Goal: Task Accomplishment & Management: Complete application form

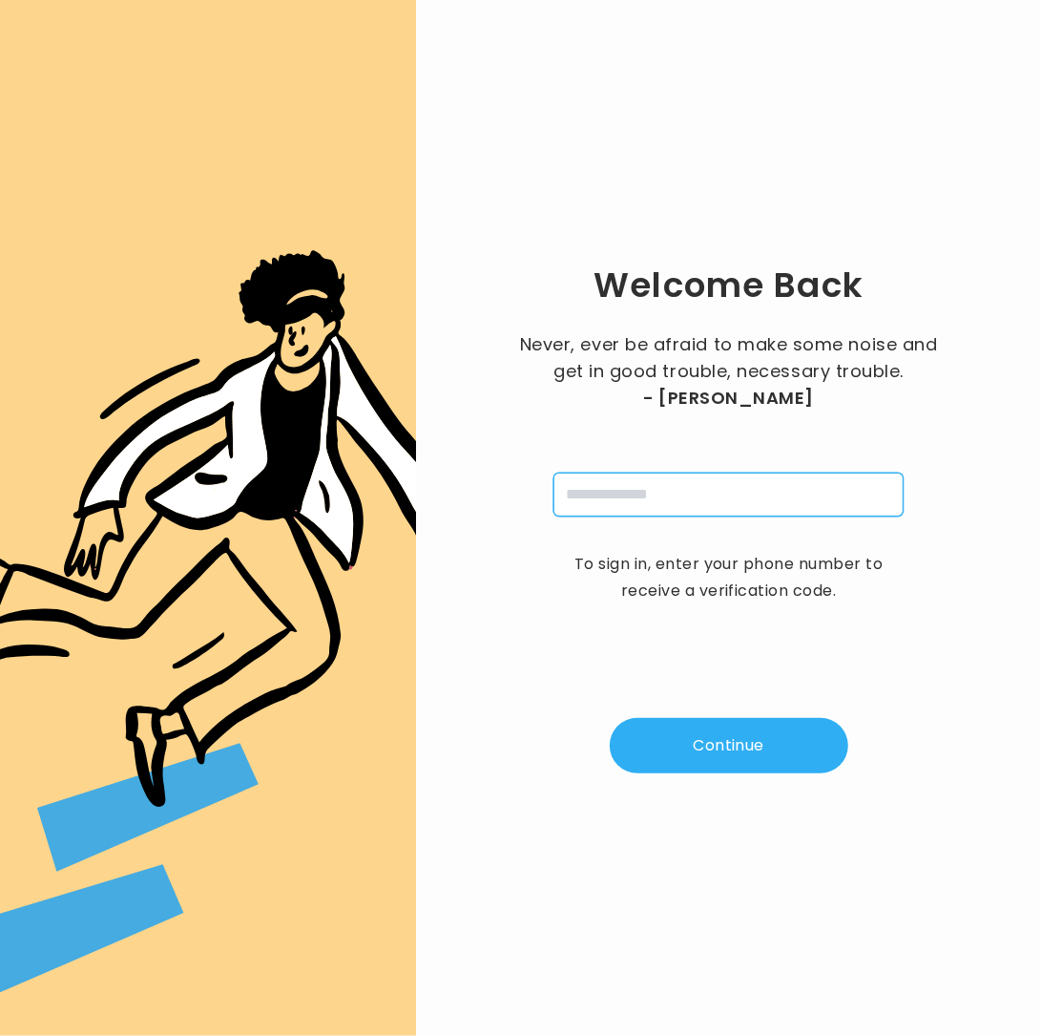
click at [647, 499] on input "tel" at bounding box center [729, 495] width 350 height 44
type input "**********"
click at [729, 750] on button "Continue" at bounding box center [729, 745] width 239 height 55
type input "*"
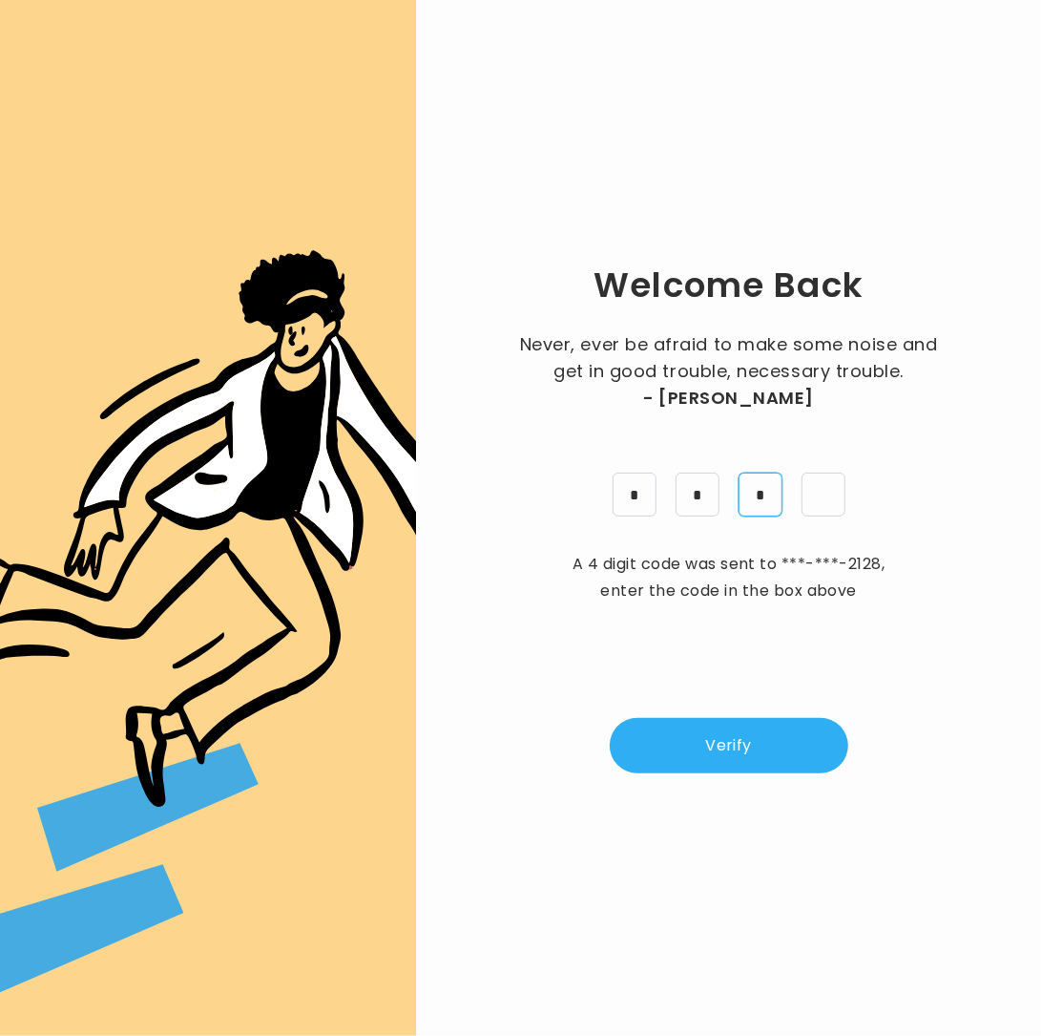
type input "*"
click at [678, 760] on button "Verify" at bounding box center [729, 745] width 239 height 55
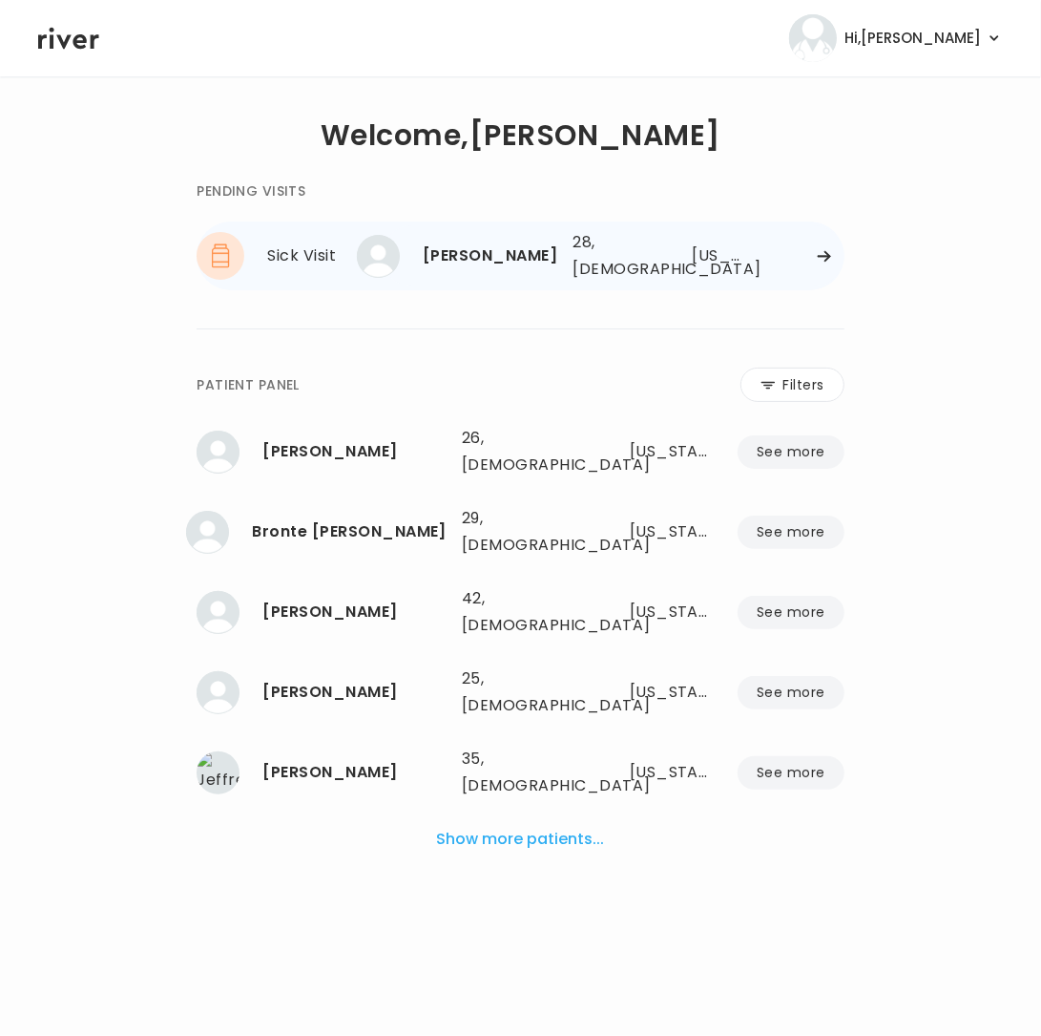
click at [828, 244] on div "THAYNA TEIXEIRA 28, Female See more 28, Female Georgia" at bounding box center [613, 255] width 462 height 61
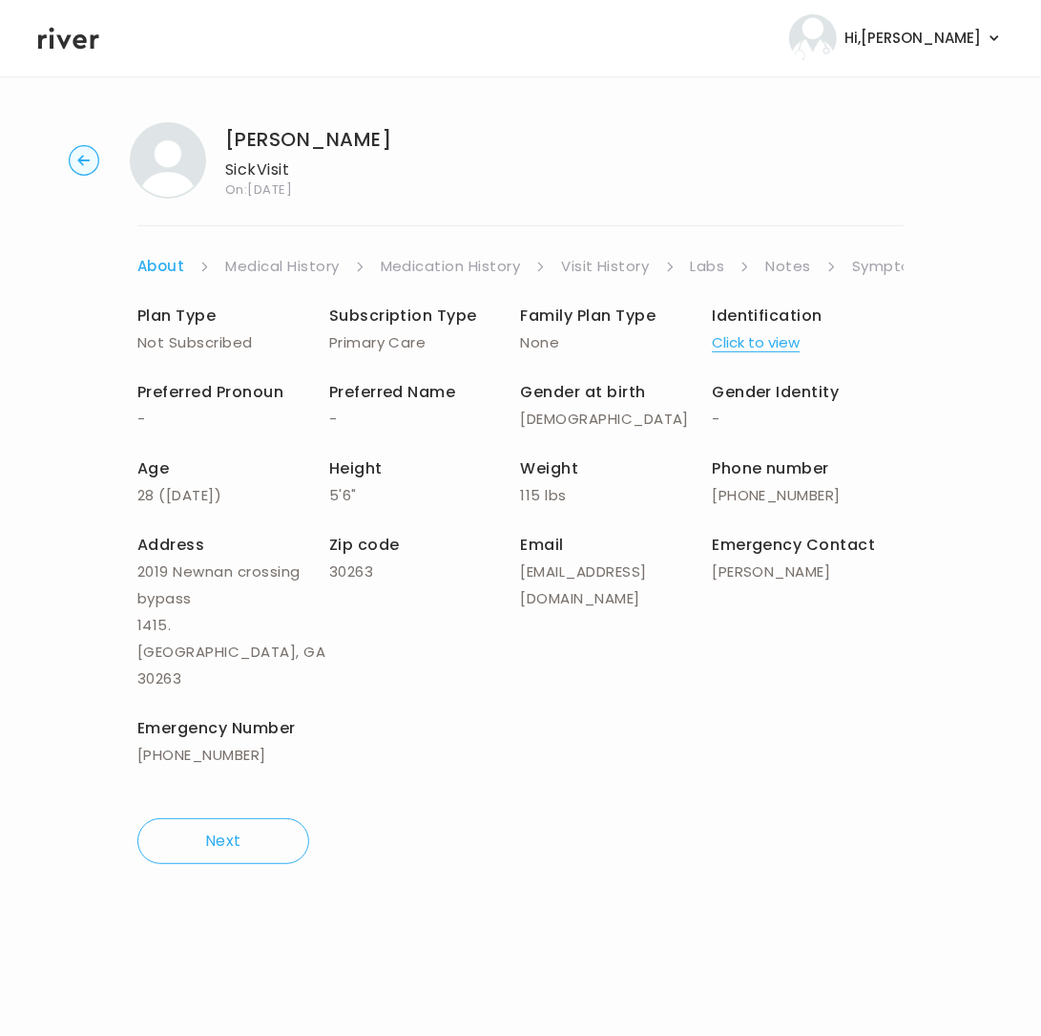
click at [876, 270] on link "Symptoms" at bounding box center [893, 266] width 82 height 27
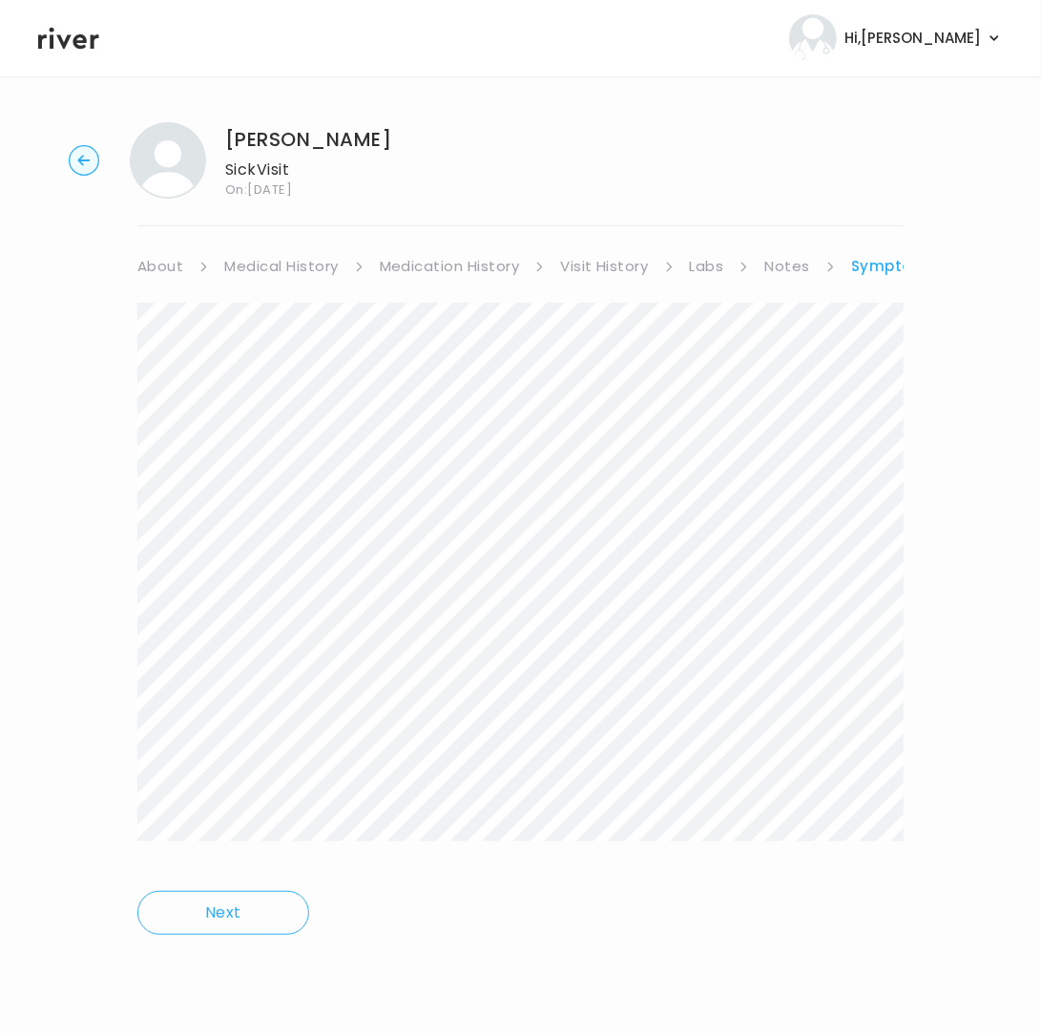
click at [872, 264] on link "Symptoms" at bounding box center [894, 266] width 86 height 27
click at [838, 270] on link "Treatment Plan" at bounding box center [853, 266] width 118 height 27
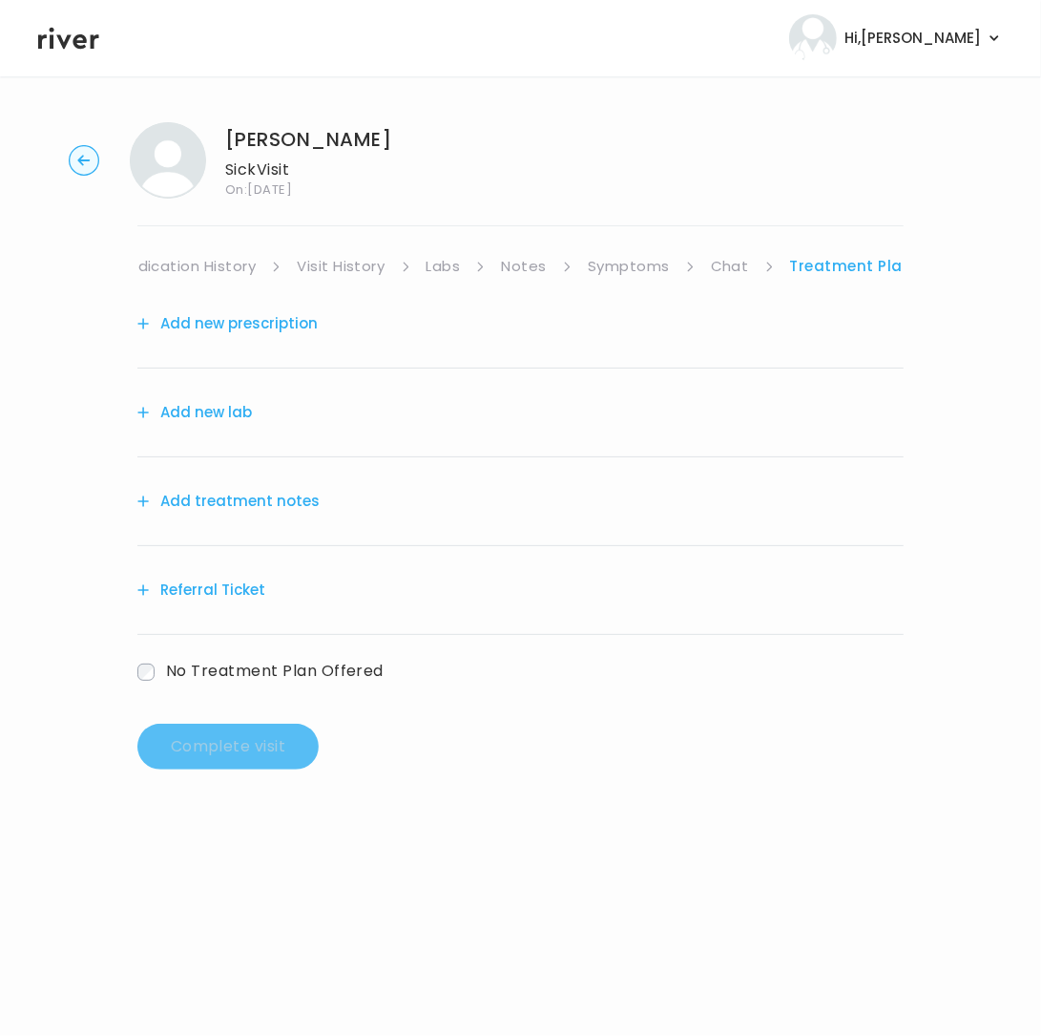
click at [225, 498] on button "Add treatment notes" at bounding box center [228, 501] width 182 height 27
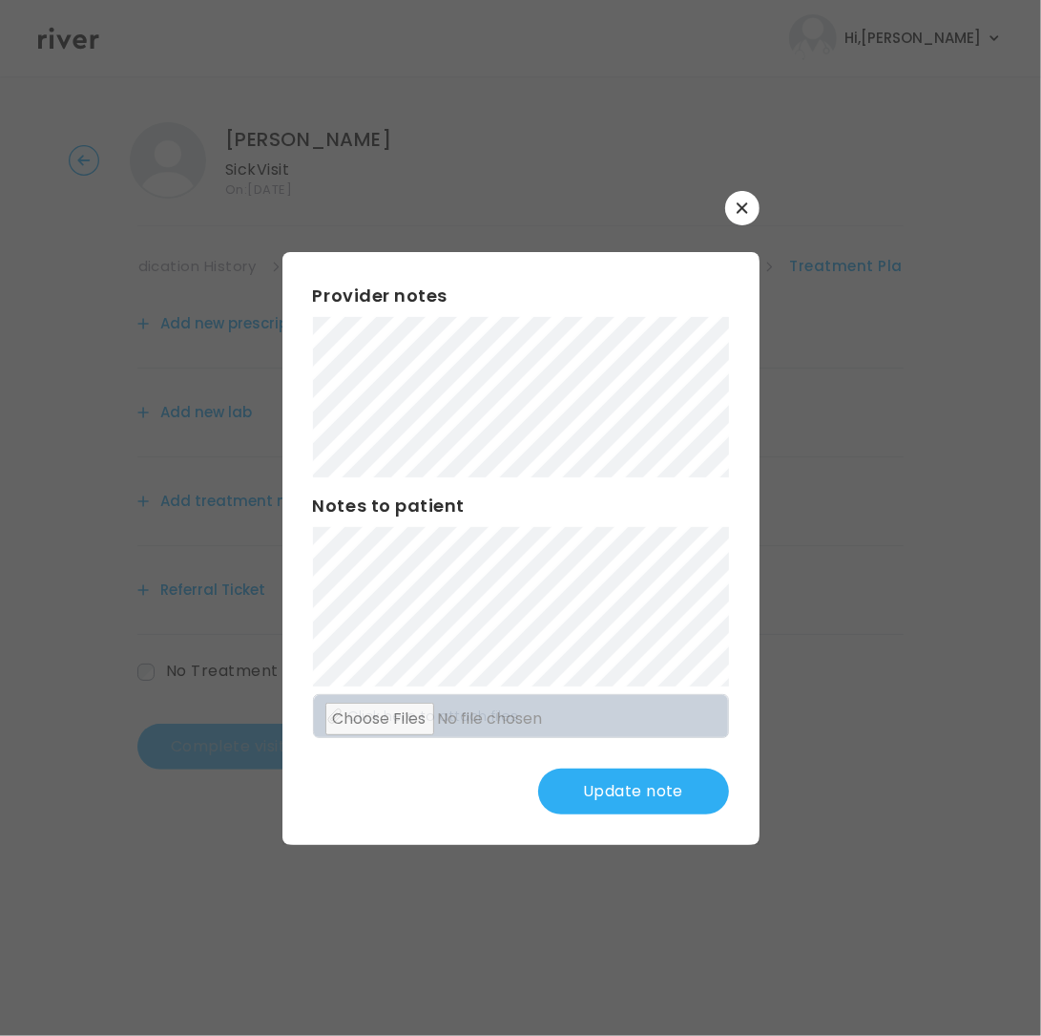
click at [592, 804] on button "Update note" at bounding box center [633, 791] width 191 height 46
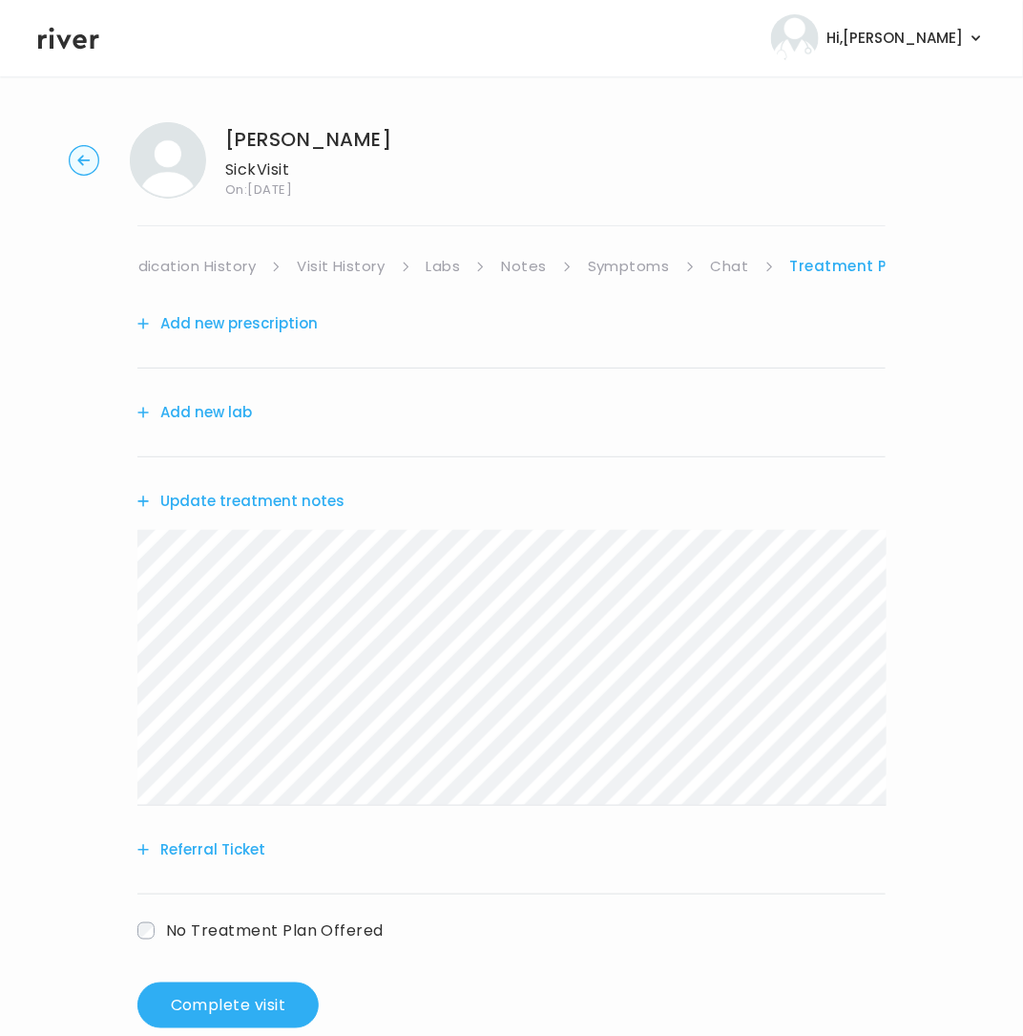
click at [177, 268] on link "Medication History" at bounding box center [186, 266] width 140 height 27
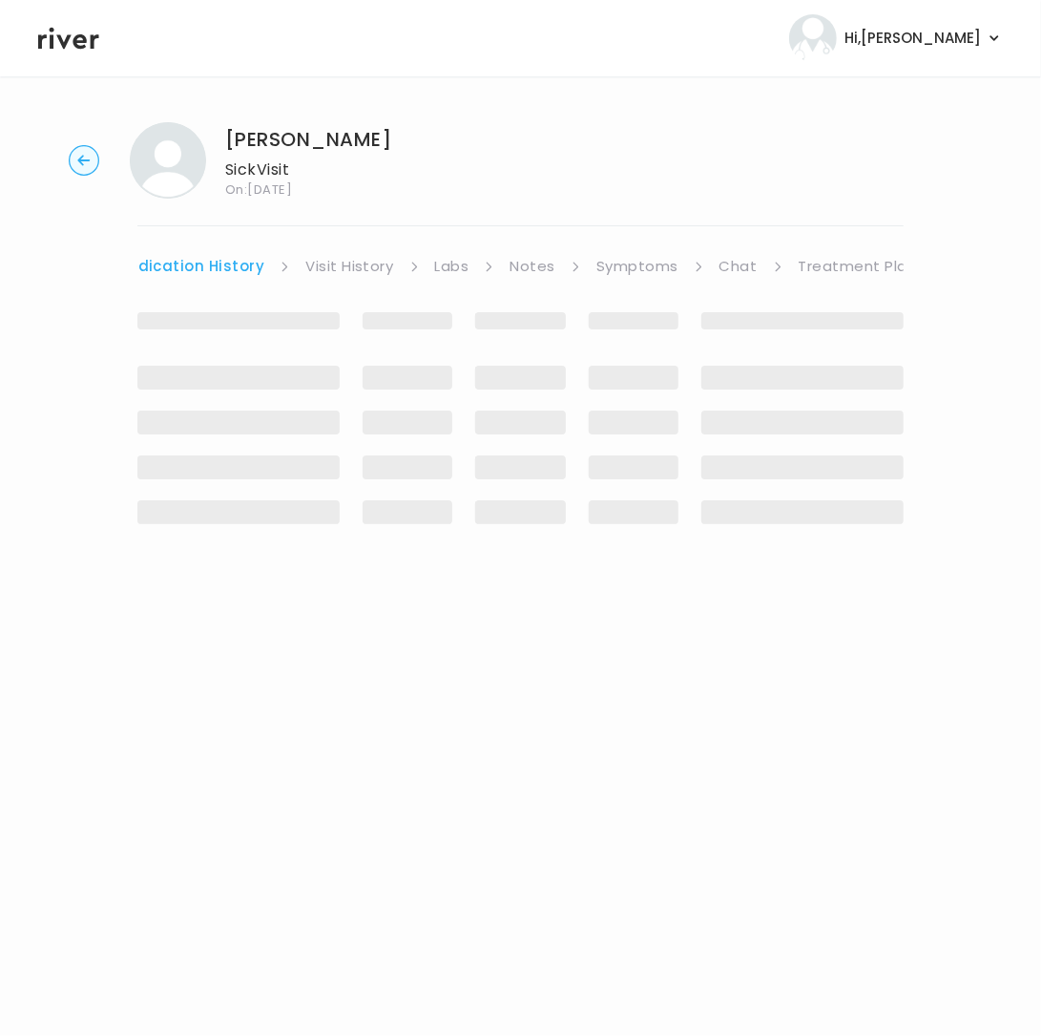
click at [204, 261] on link "Medication History" at bounding box center [190, 266] width 149 height 27
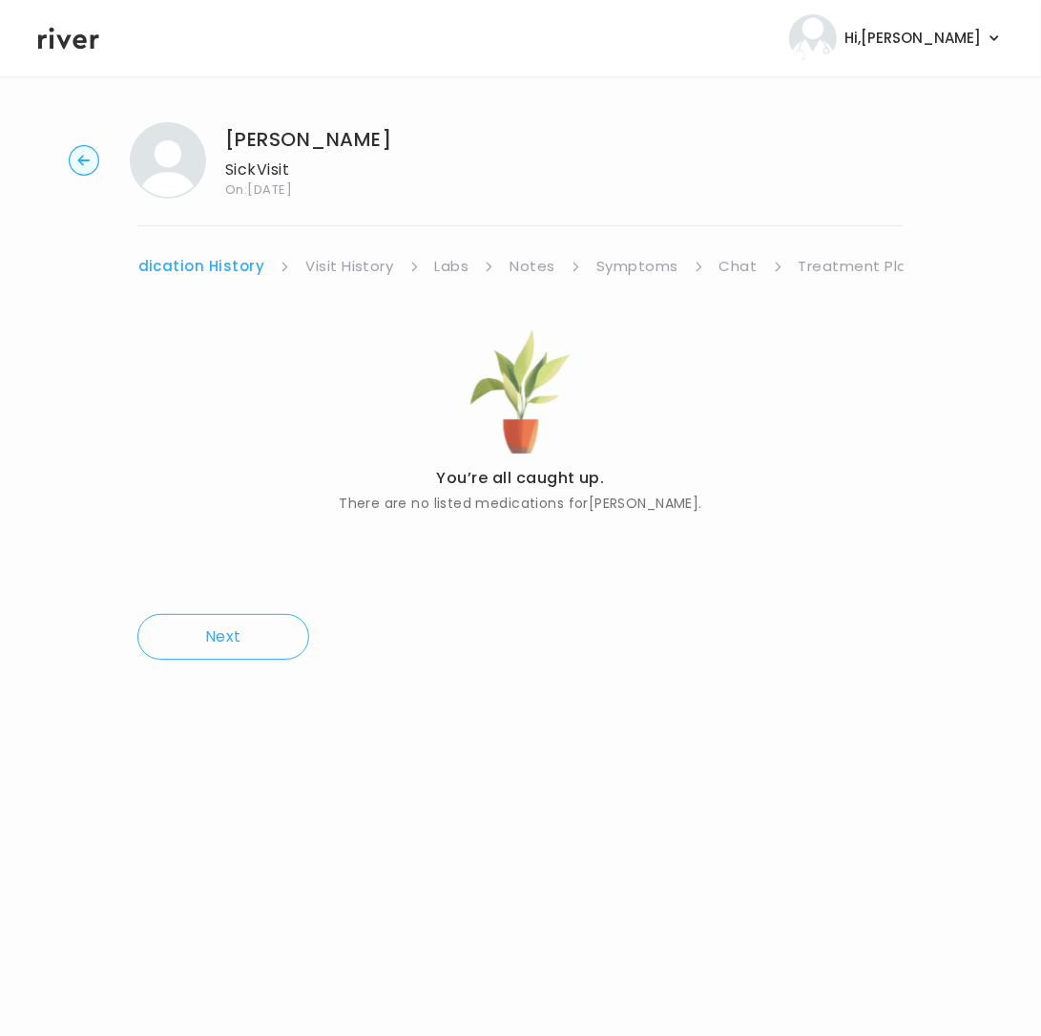
click at [192, 264] on link "Medication History" at bounding box center [190, 266] width 149 height 27
click at [245, 277] on link "Medical History" at bounding box center [281, 266] width 114 height 27
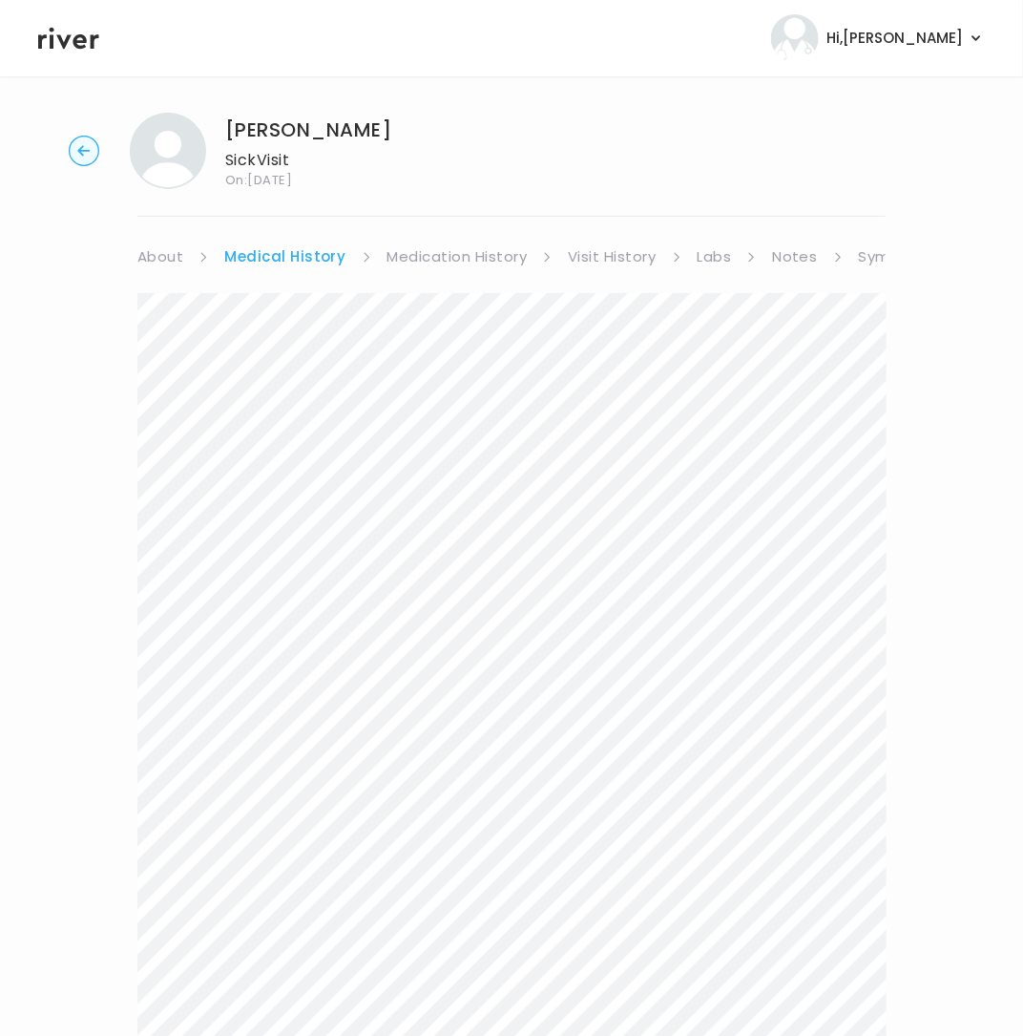
scroll to position [5, 0]
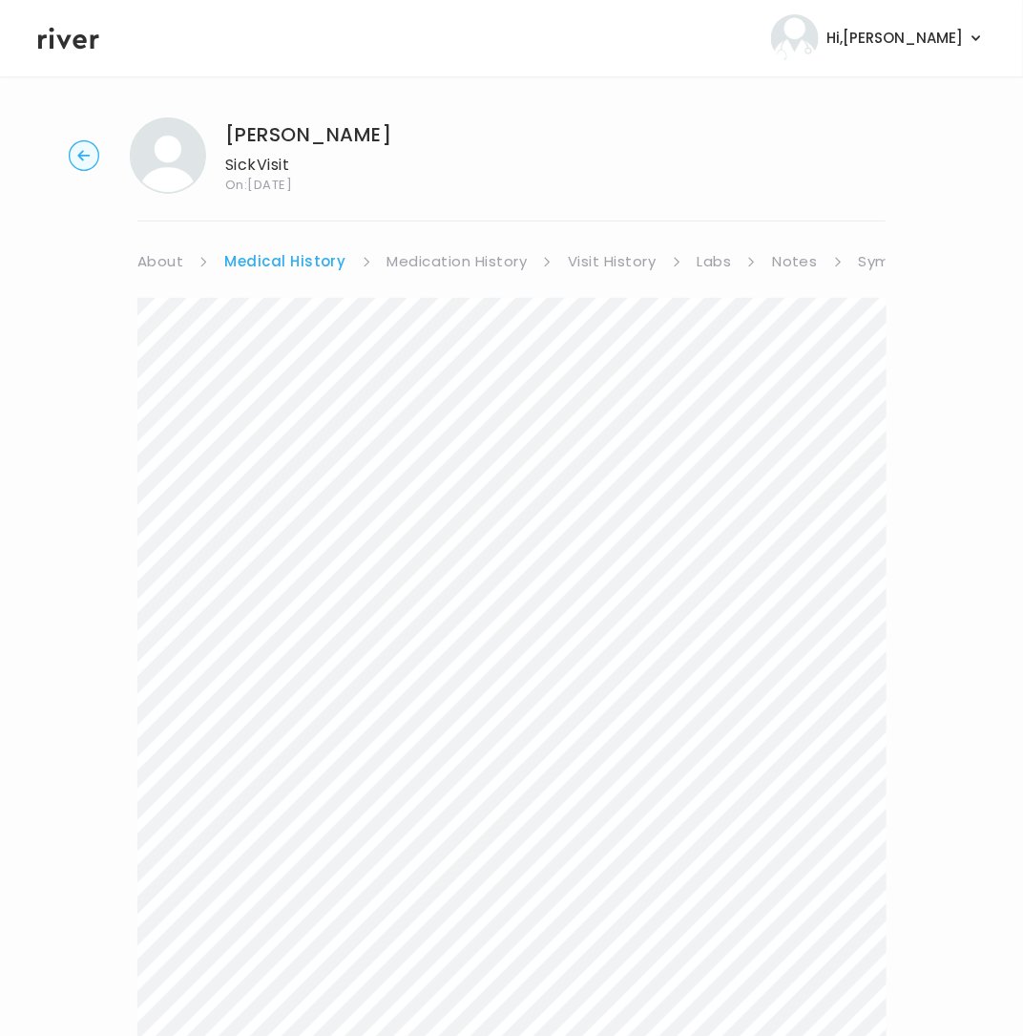
click at [164, 263] on link "About" at bounding box center [160, 261] width 46 height 27
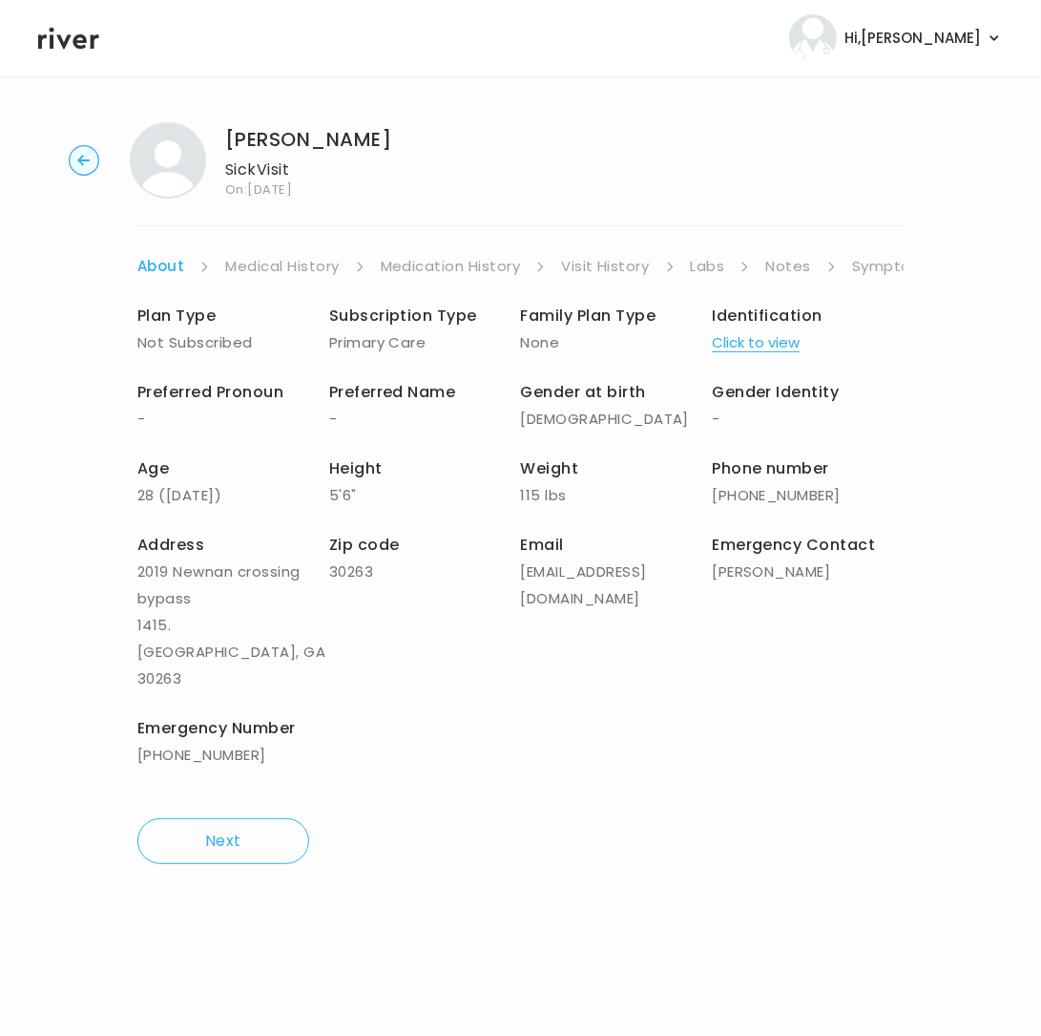
click at [866, 265] on link "Symptoms" at bounding box center [893, 266] width 82 height 27
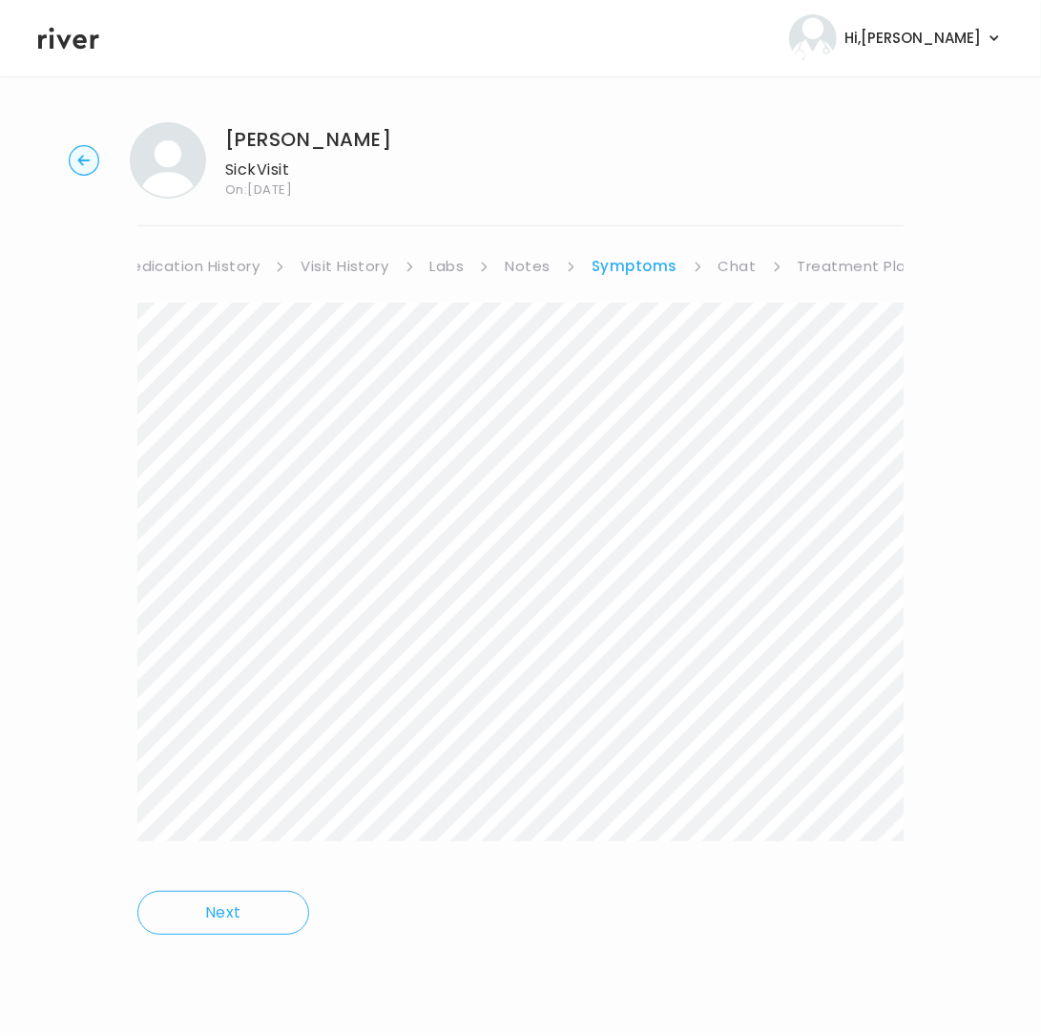
scroll to position [0, 263]
click at [848, 263] on link "Treatment Plan" at bounding box center [853, 266] width 118 height 27
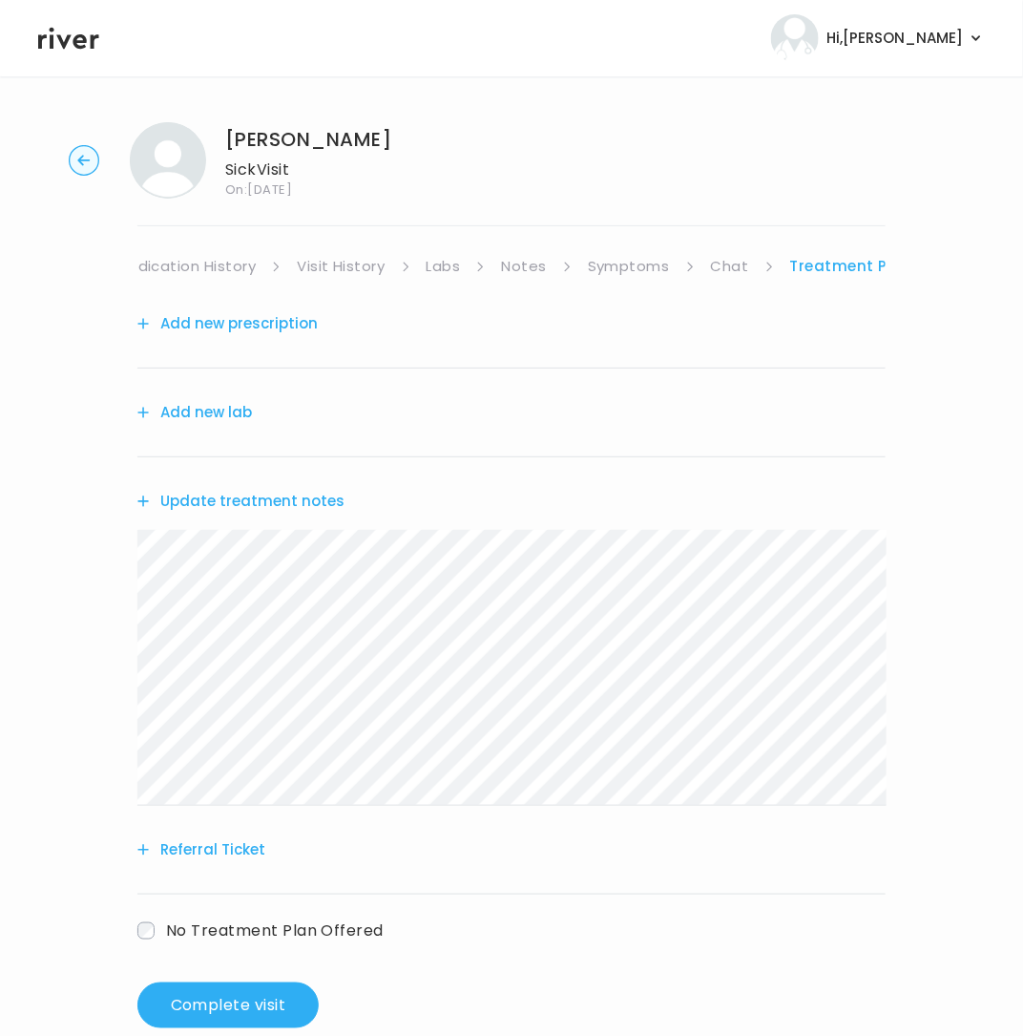
click at [196, 843] on button "Referral Ticket" at bounding box center [201, 849] width 128 height 27
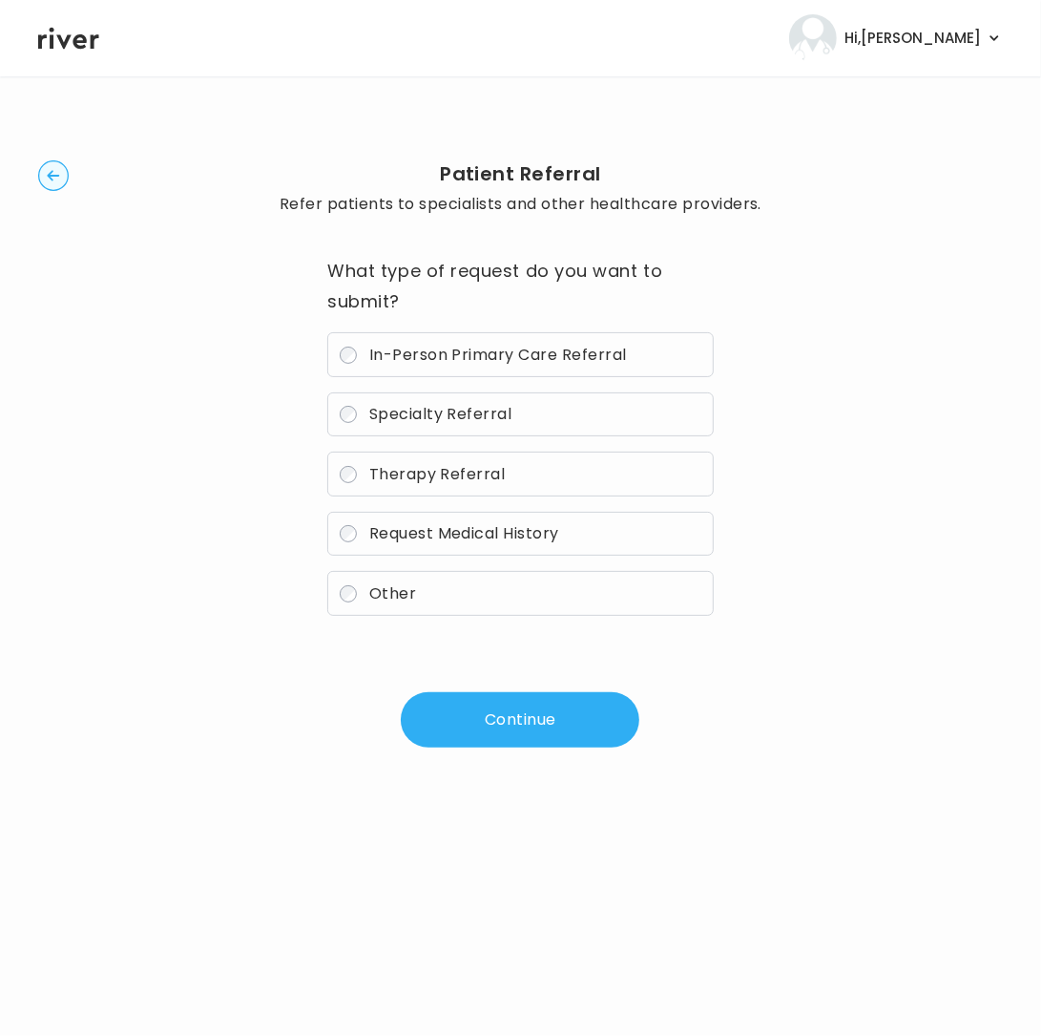
click at [523, 726] on button "Continue" at bounding box center [520, 719] width 239 height 55
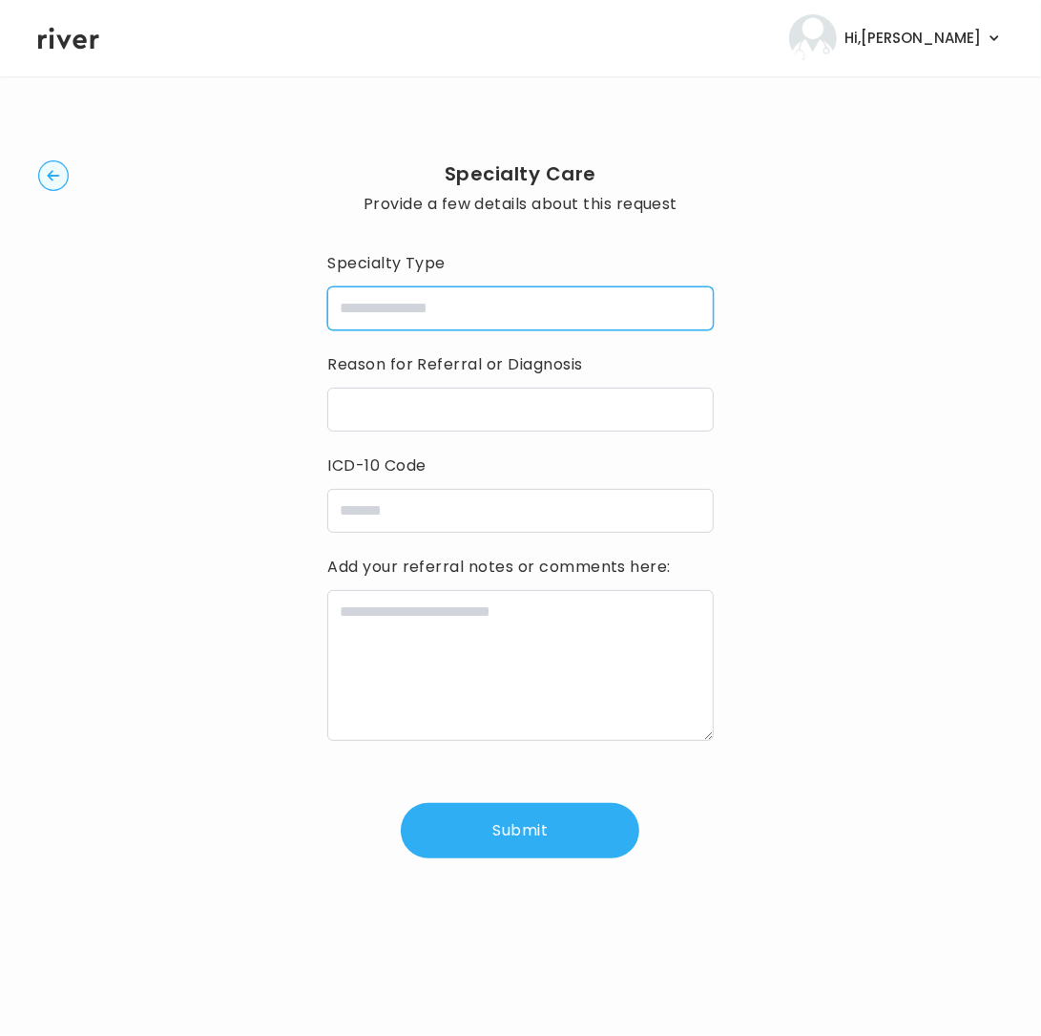
click at [441, 296] on input "specialtyType" at bounding box center [520, 308] width 386 height 44
type input "**********"
click at [489, 449] on div "**********" at bounding box center [520, 553] width 386 height 610
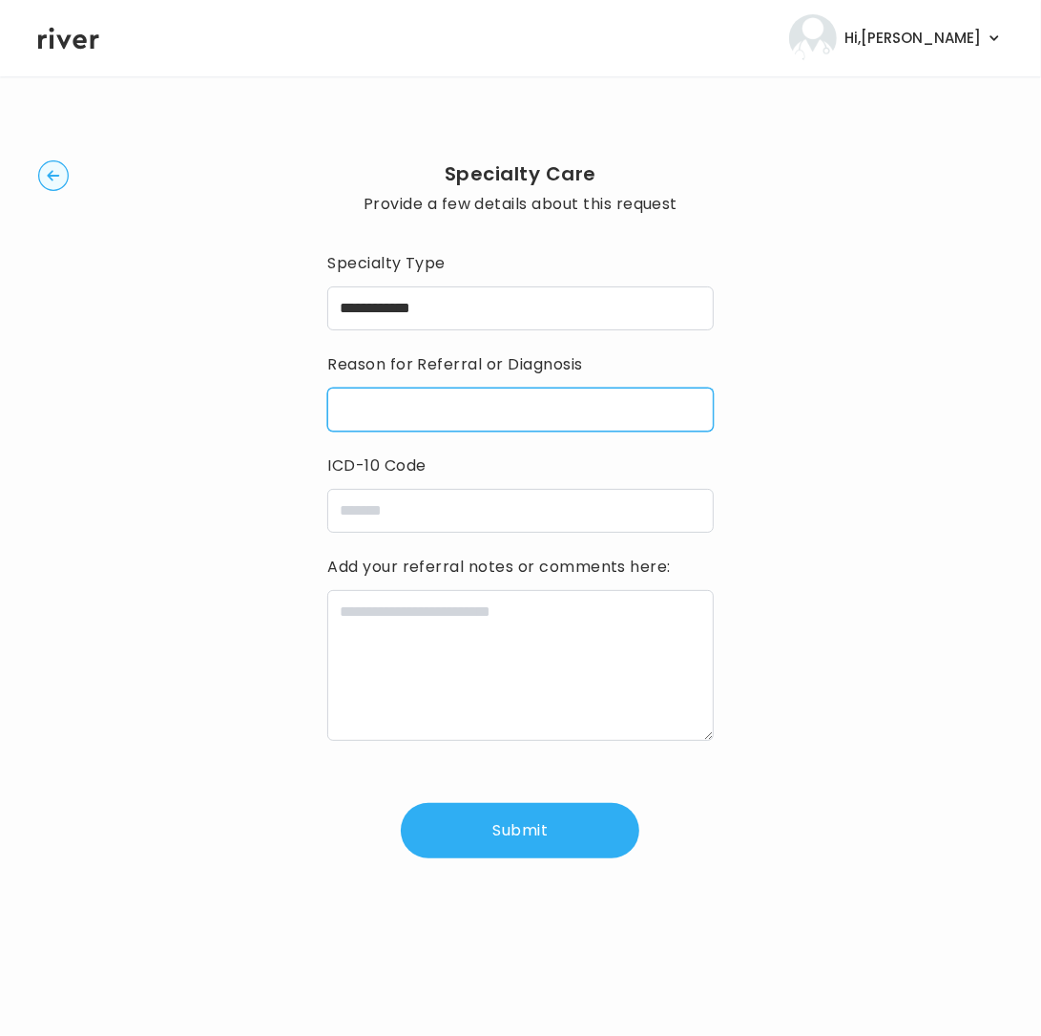
click at [427, 415] on input "reasonForReferral" at bounding box center [520, 410] width 386 height 44
paste input "**********"
click at [361, 410] on input "**********" at bounding box center [520, 410] width 386 height 44
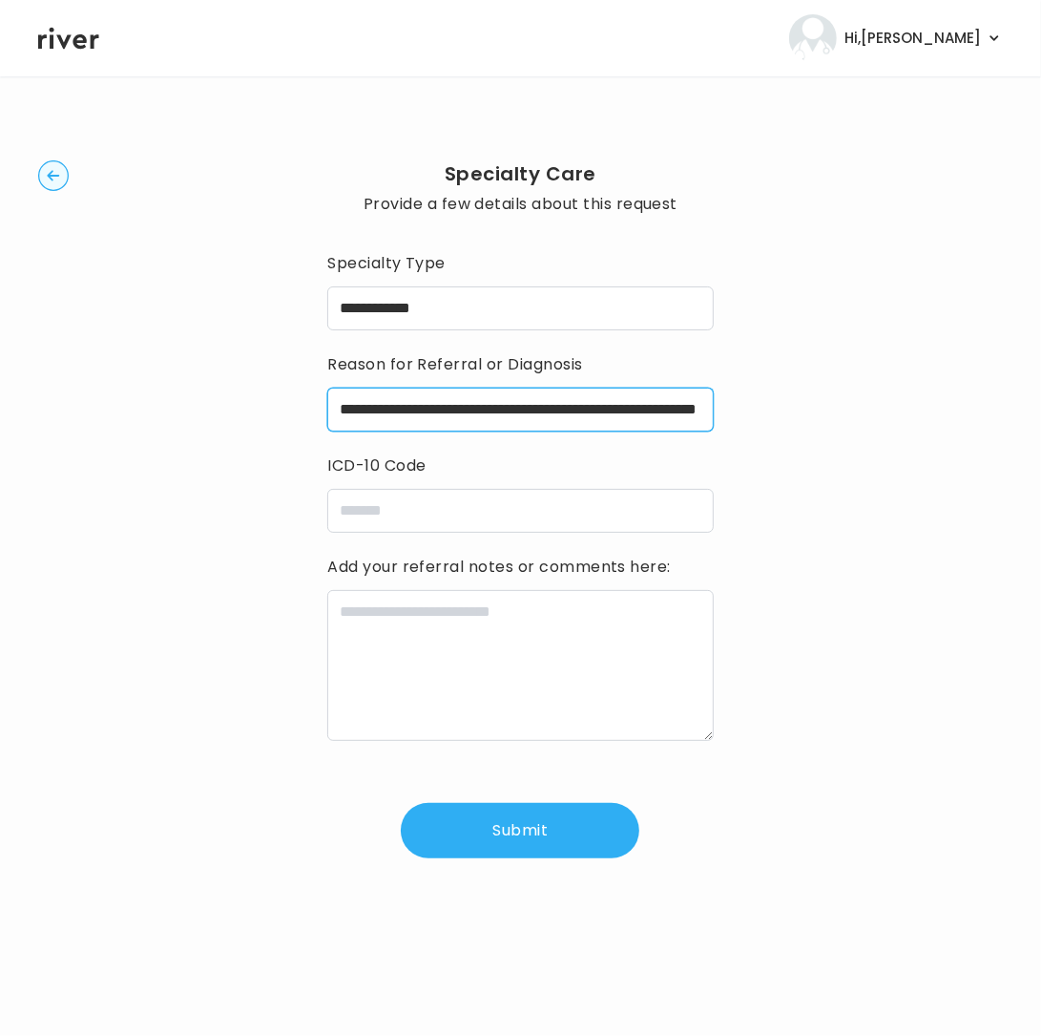
type input "**********"
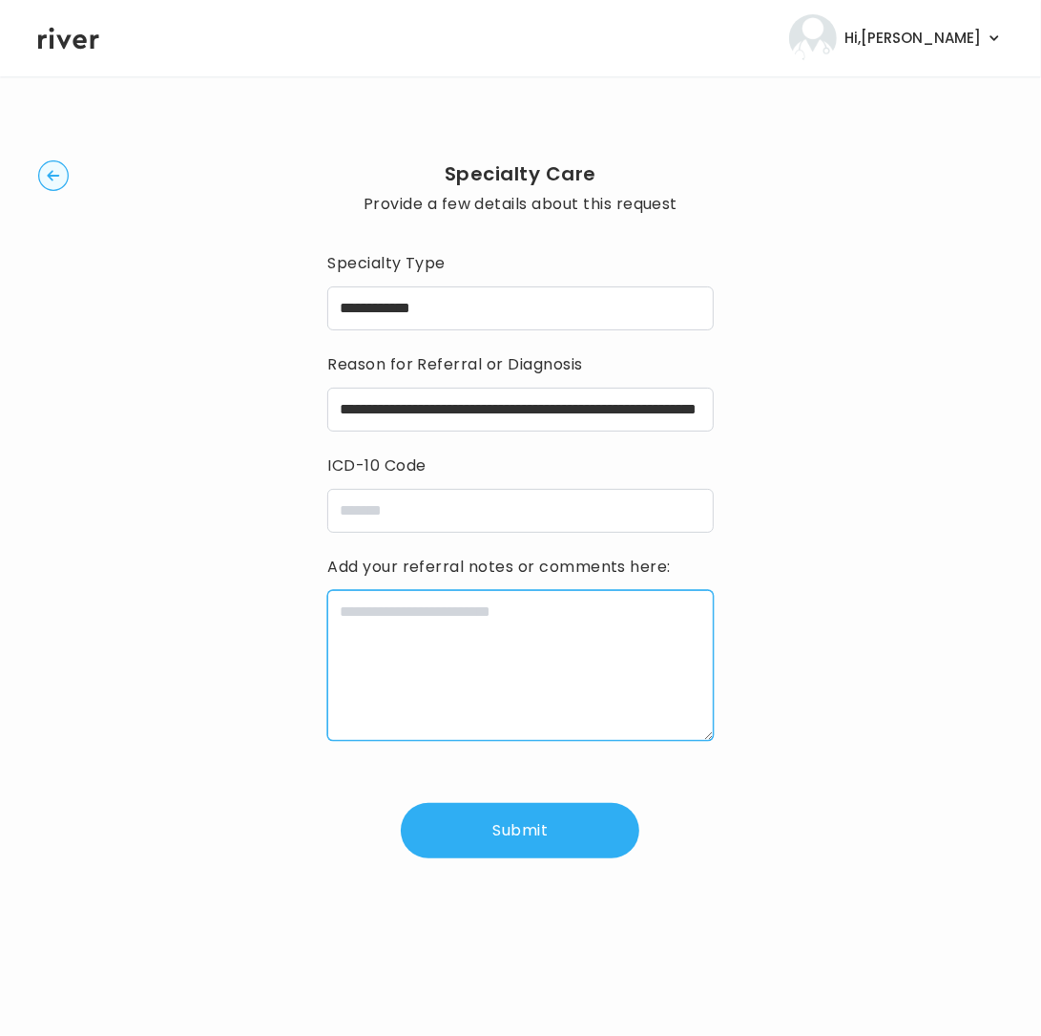
click at [456, 644] on textarea at bounding box center [520, 665] width 386 height 151
paste textarea "**********"
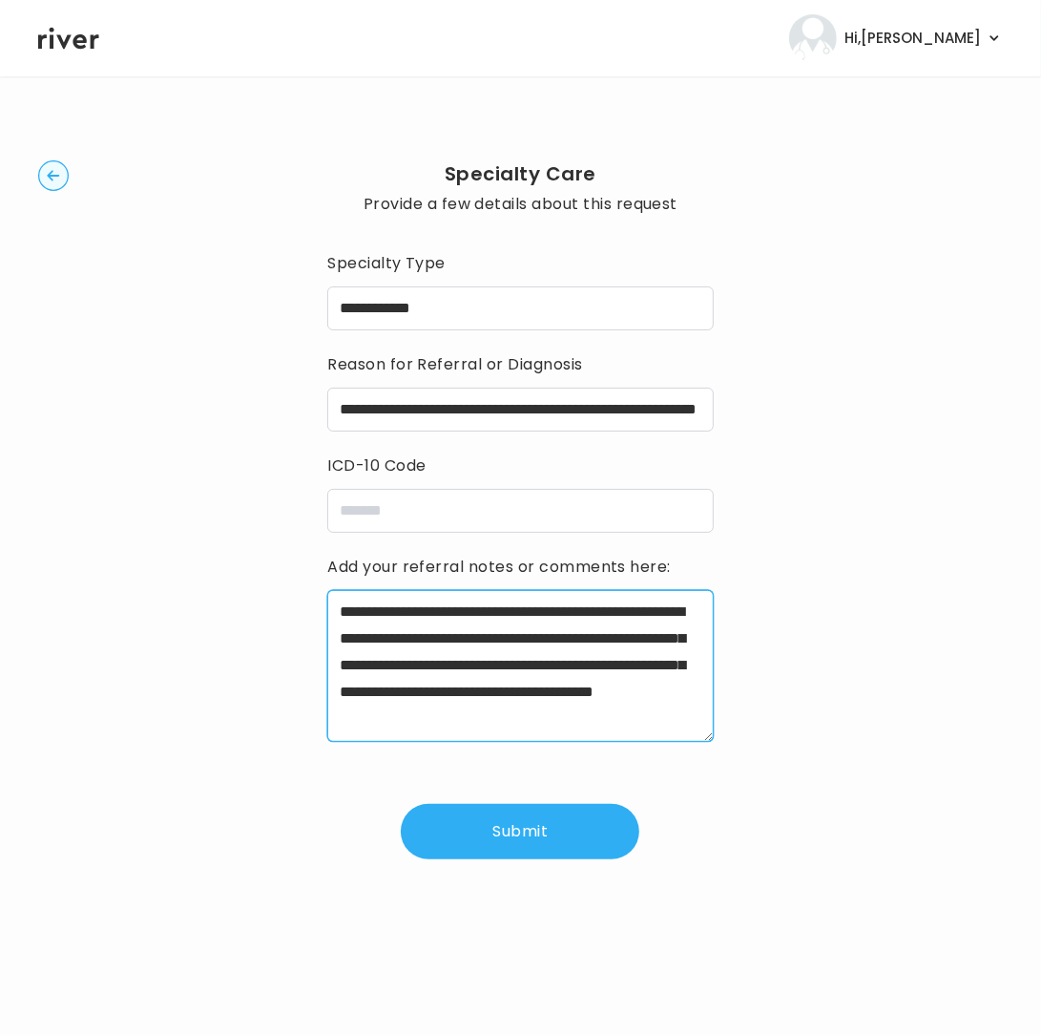
drag, startPoint x: 345, startPoint y: 618, endPoint x: 326, endPoint y: 616, distance: 19.2
click at [326, 616] on div "**********" at bounding box center [520, 510] width 965 height 806
type textarea "**********"
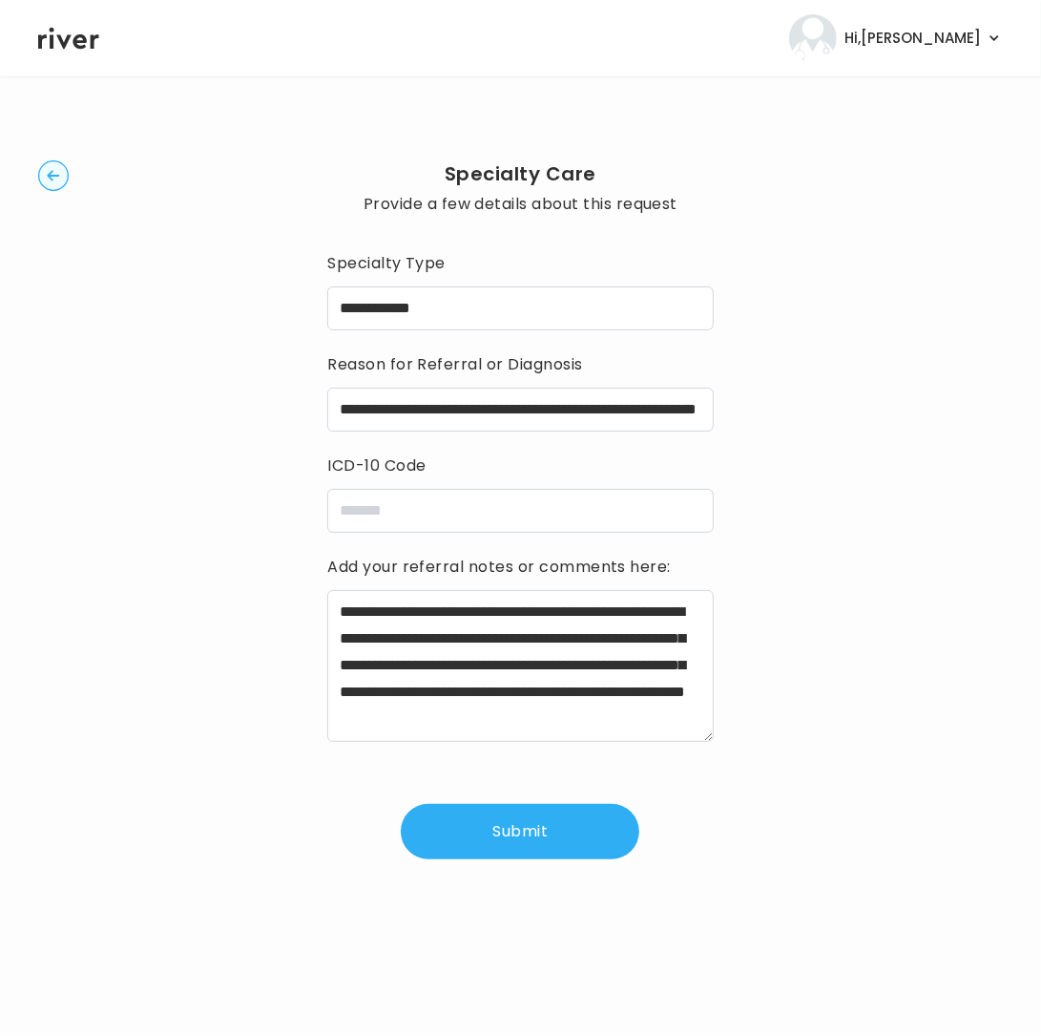
click at [511, 826] on button "Submit" at bounding box center [520, 831] width 239 height 55
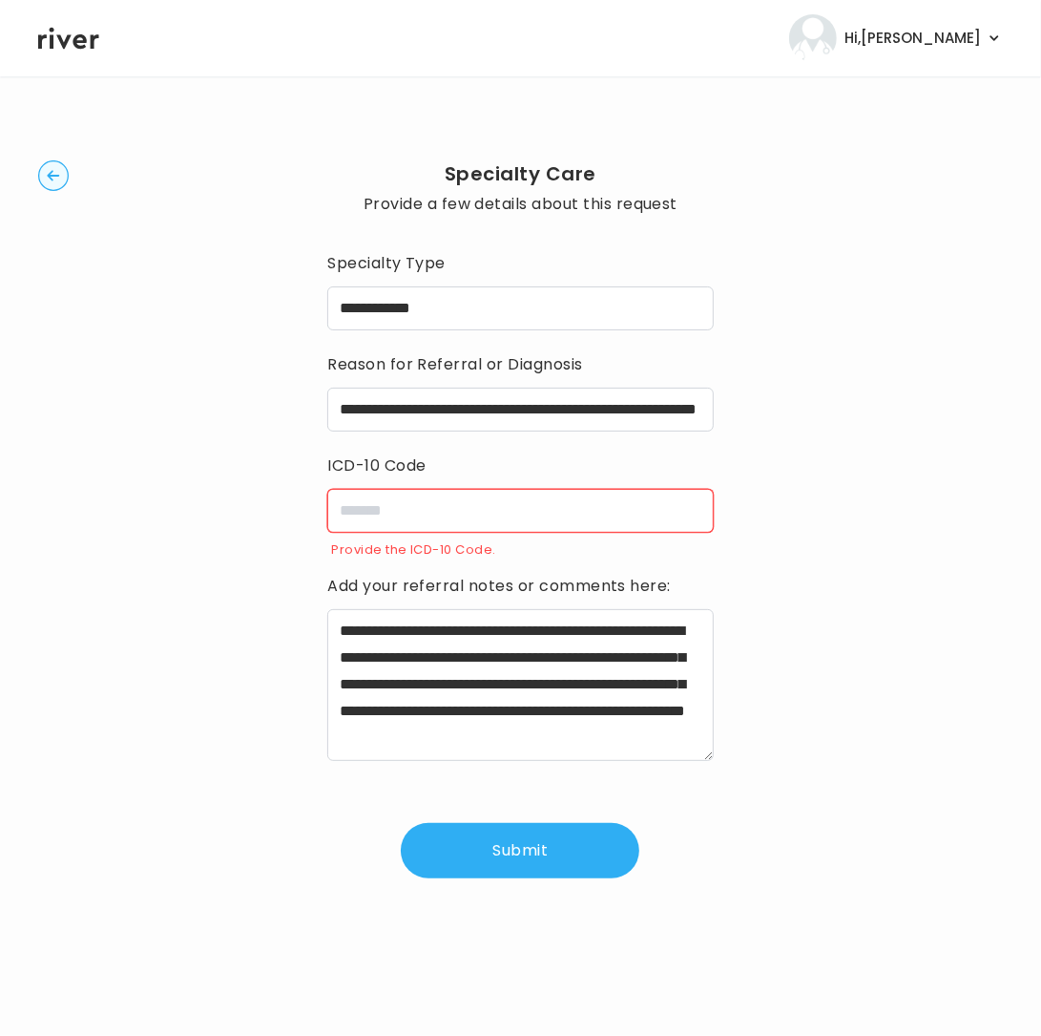
click at [464, 511] on input "icdCode" at bounding box center [520, 511] width 386 height 44
paste input "**********"
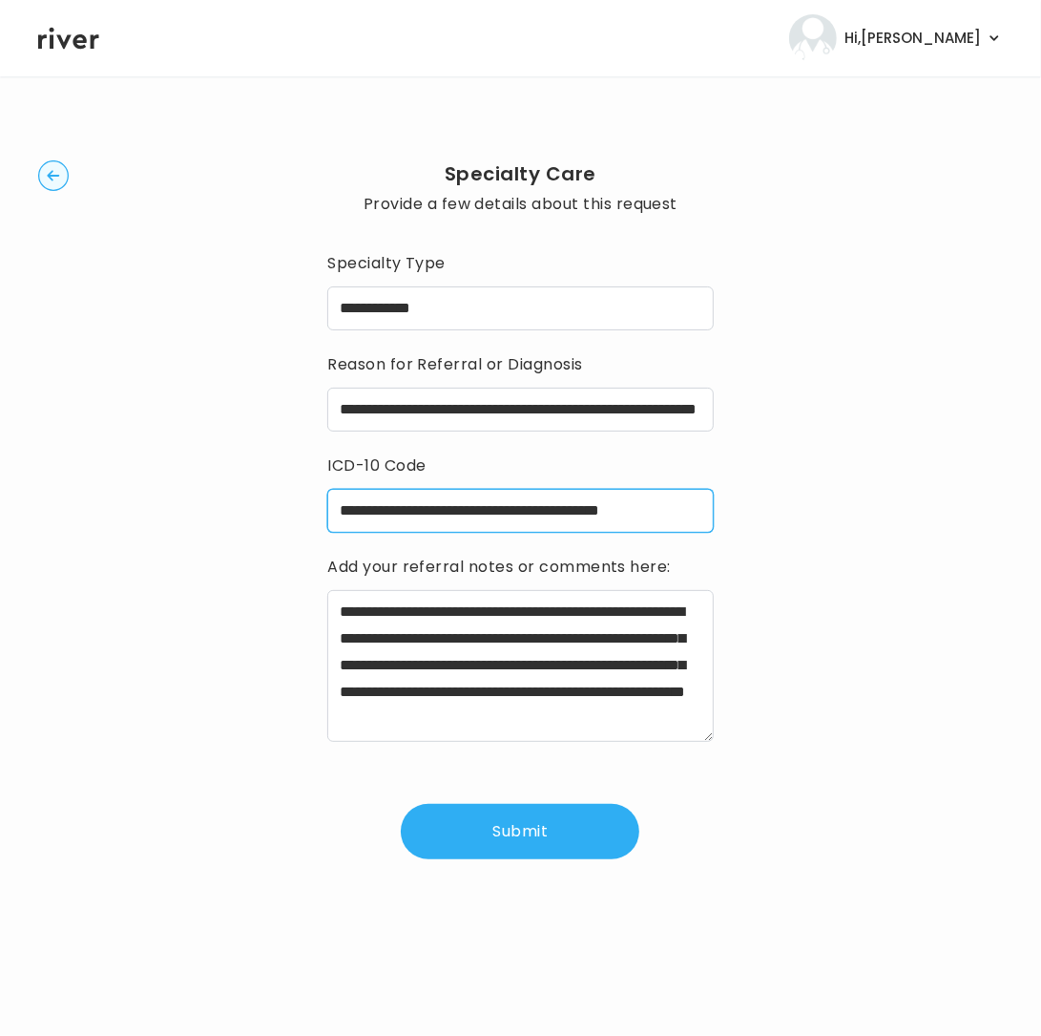
type input "**********"
click at [513, 840] on button "Submit" at bounding box center [520, 831] width 239 height 55
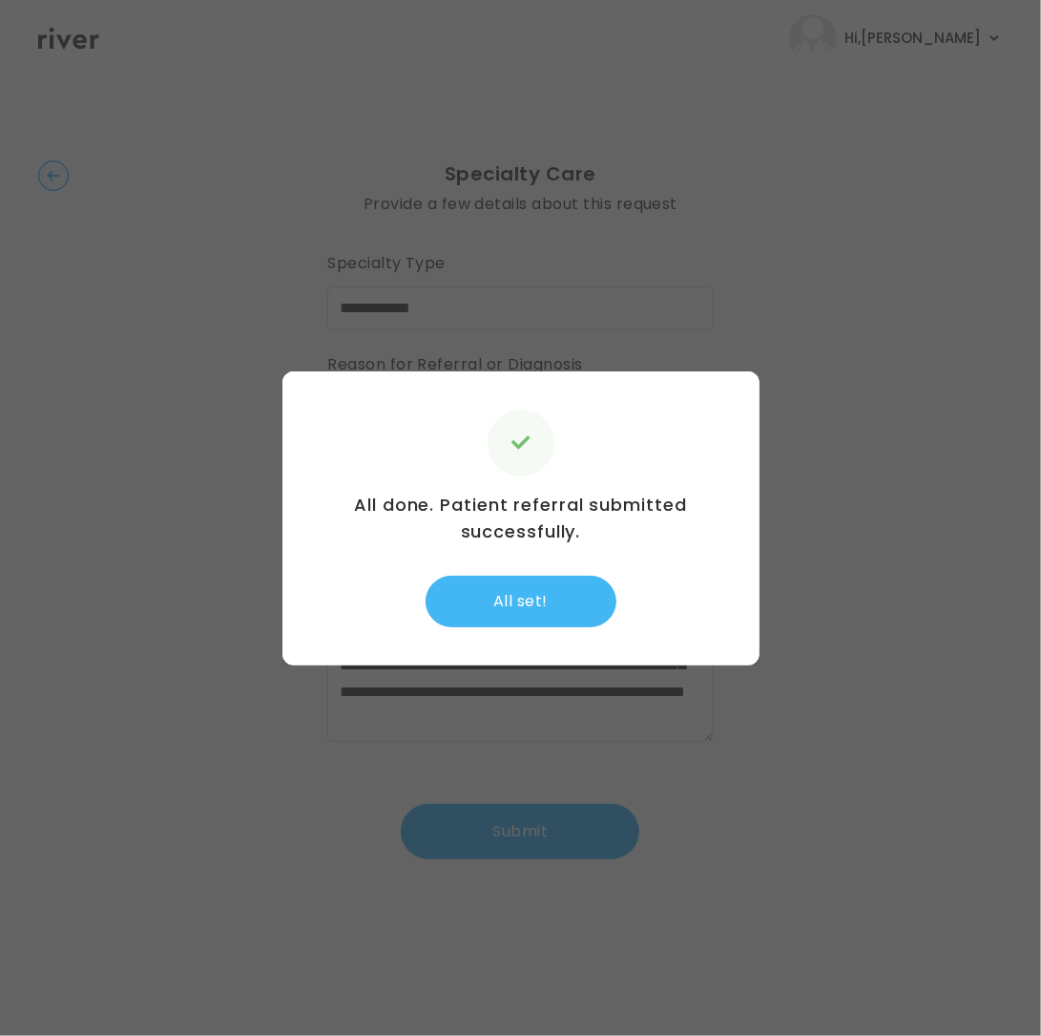
click at [548, 607] on button "All set!" at bounding box center [521, 602] width 191 height 52
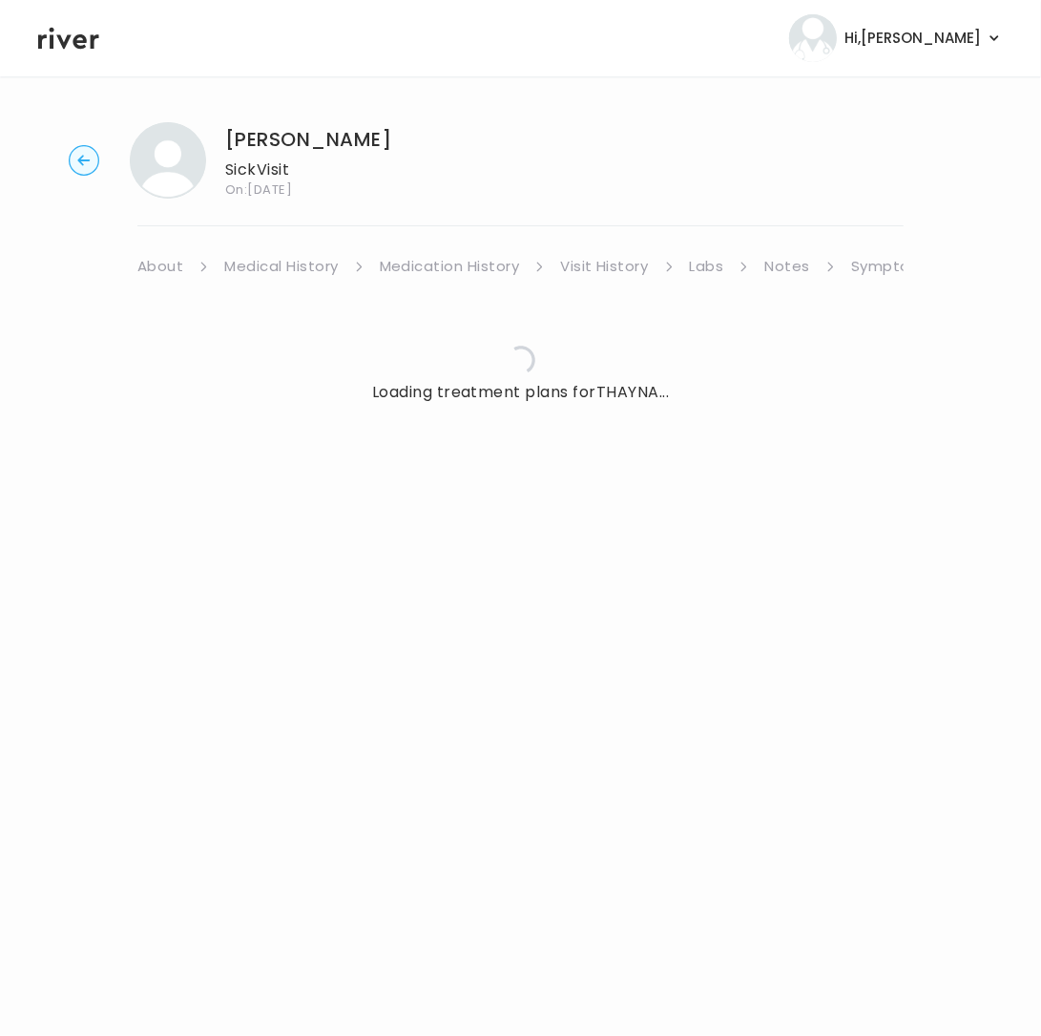
click at [178, 269] on link "About" at bounding box center [160, 266] width 46 height 27
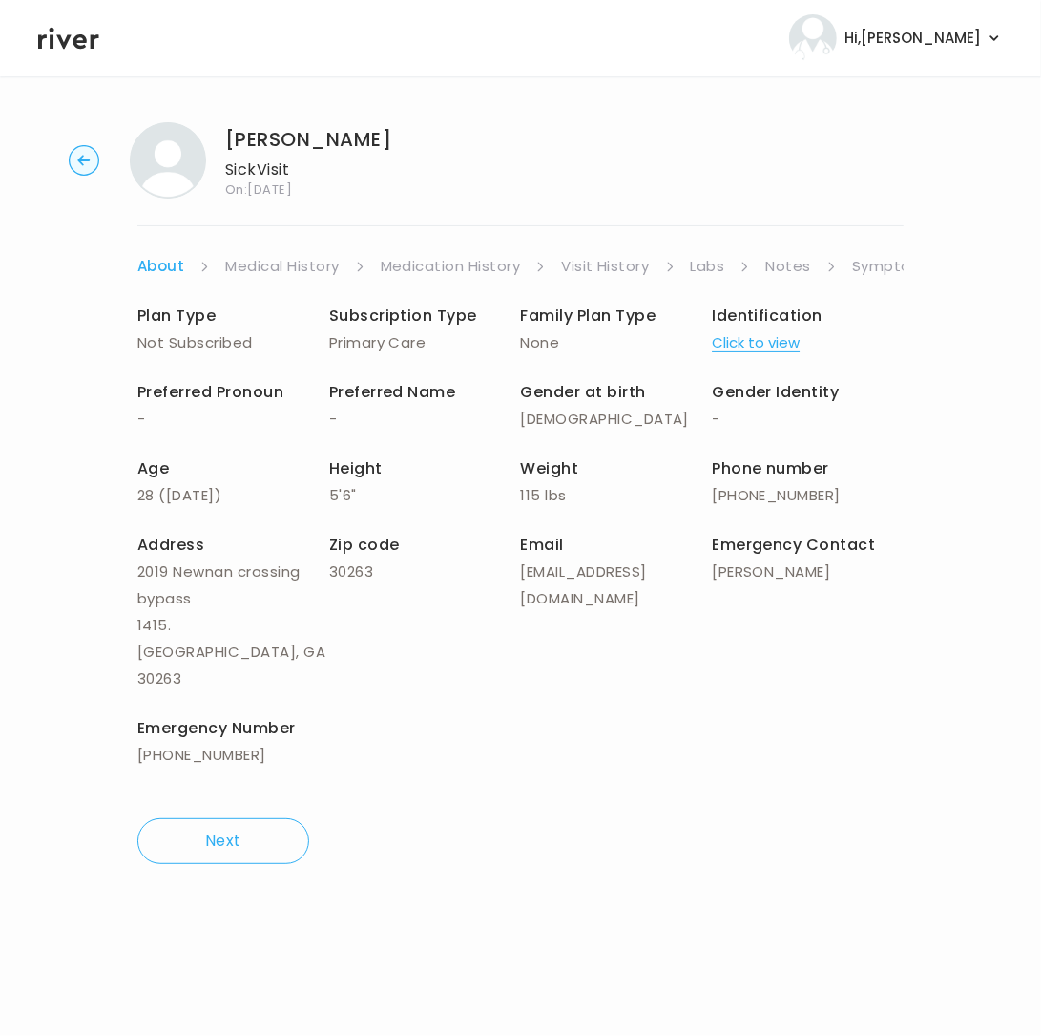
click at [785, 345] on button "Click to view" at bounding box center [756, 342] width 88 height 27
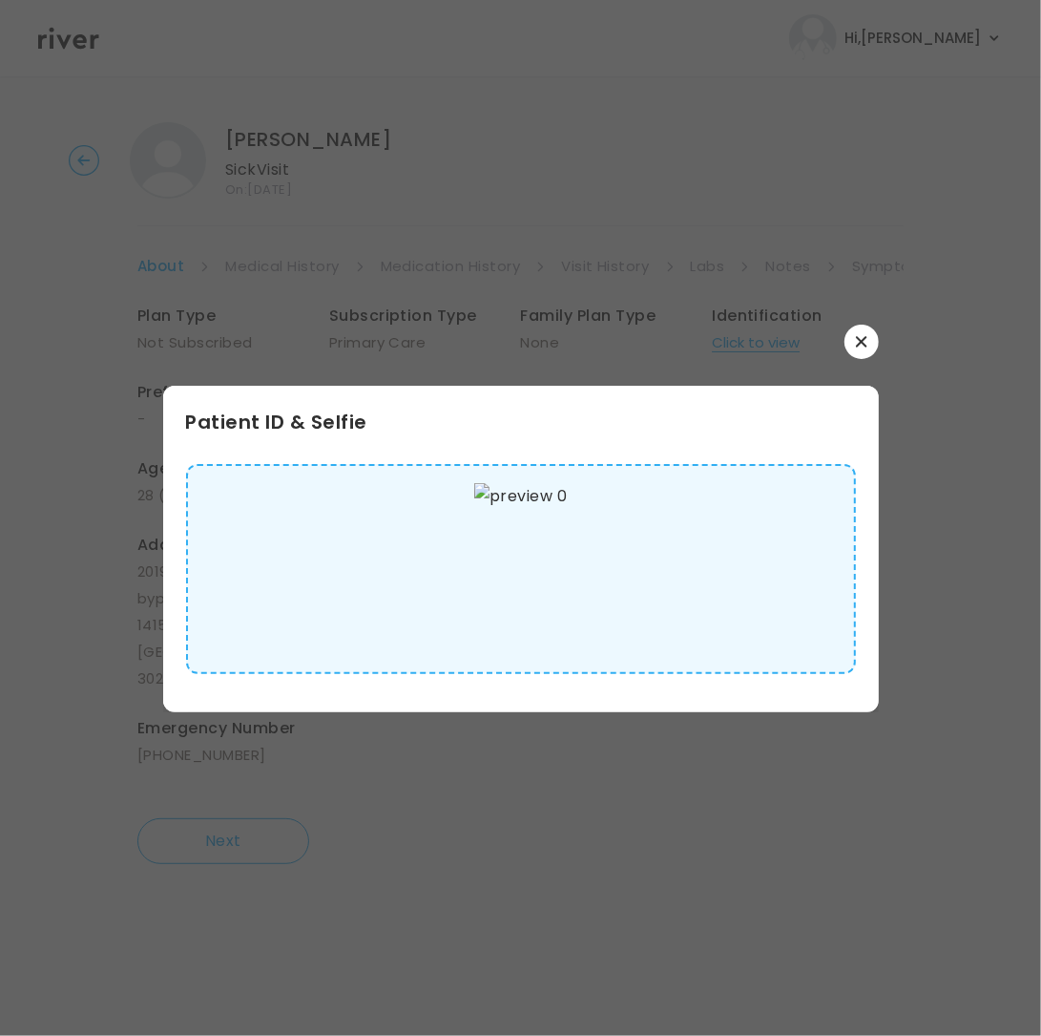
click at [497, 558] on img at bounding box center [520, 569] width 93 height 172
drag, startPoint x: 845, startPoint y: 269, endPoint x: 851, endPoint y: 278, distance: 10.3
click at [847, 275] on div at bounding box center [520, 518] width 1041 height 1036
drag, startPoint x: 872, startPoint y: 279, endPoint x: 869, endPoint y: 362, distance: 83.1
click at [872, 295] on div at bounding box center [520, 518] width 1041 height 1036
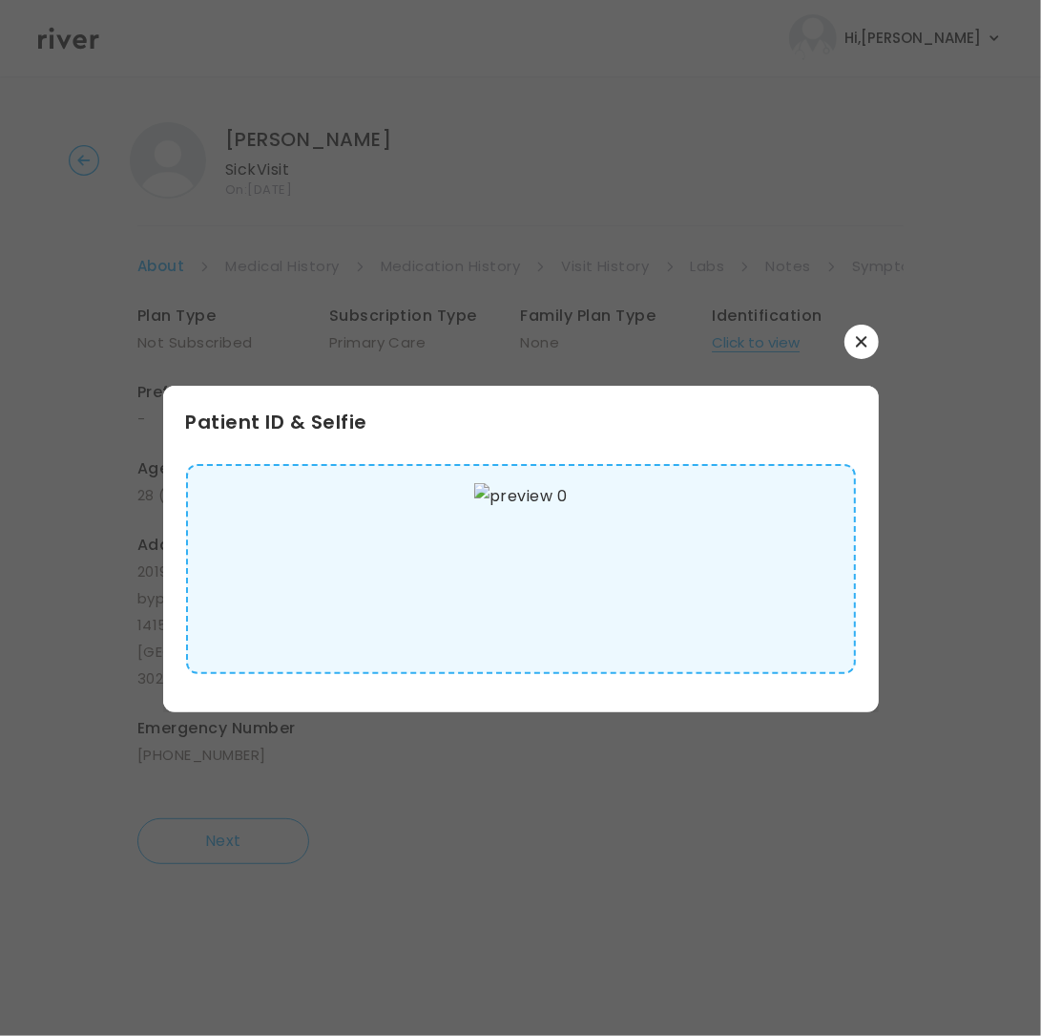
drag, startPoint x: 869, startPoint y: 362, endPoint x: 871, endPoint y: 351, distance: 10.7
click at [869, 362] on div "Patient ID & Selfie" at bounding box center [521, 519] width 716 height 388
click at [864, 340] on icon "button" at bounding box center [861, 341] width 11 height 11
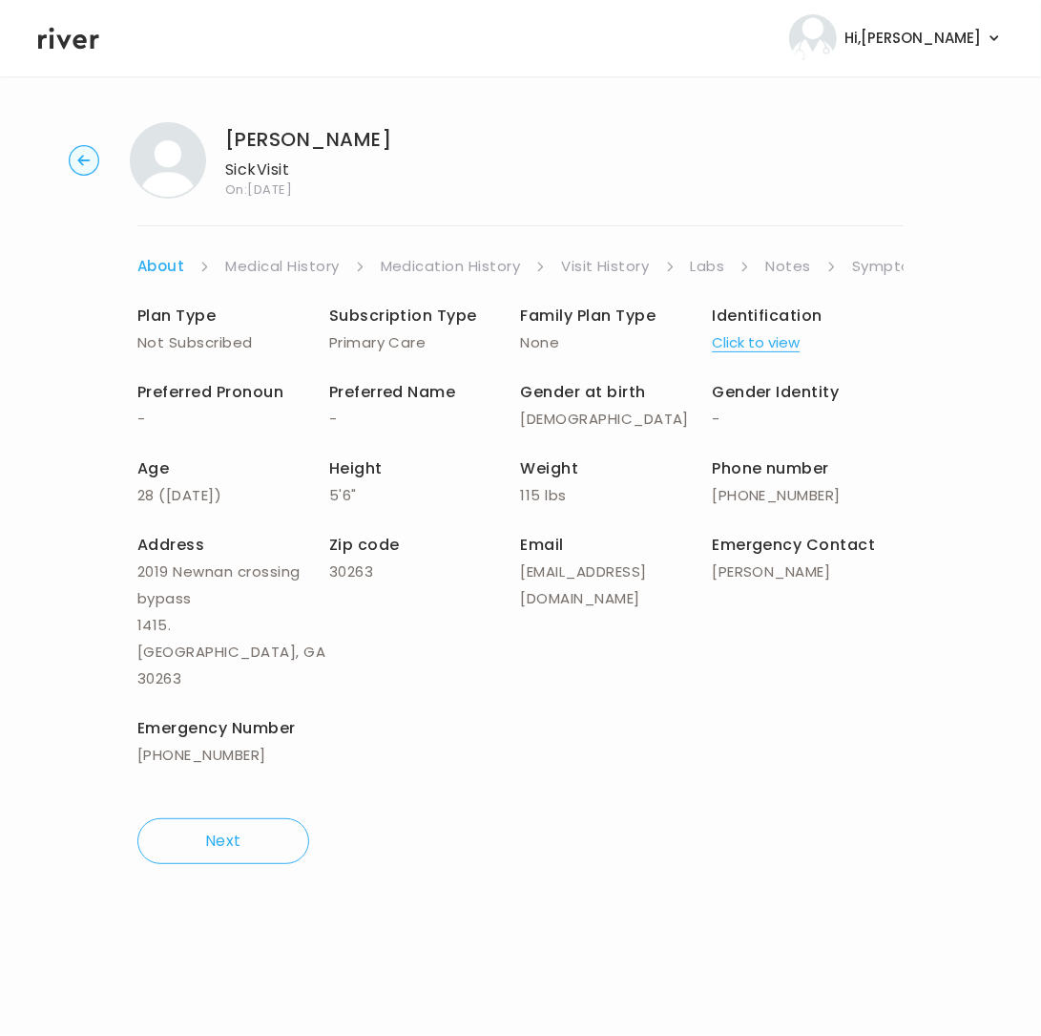
click at [873, 265] on link "Symptoms" at bounding box center [893, 266] width 82 height 27
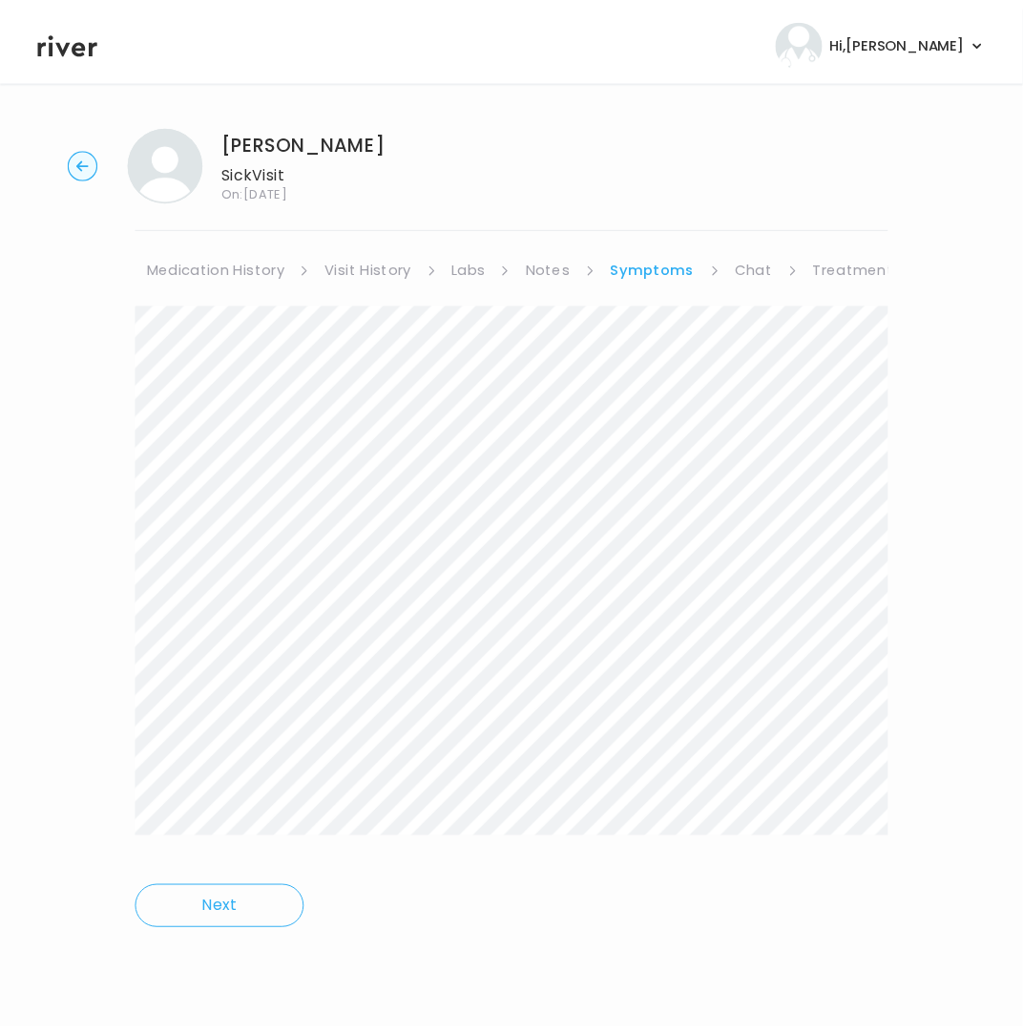
scroll to position [0, 263]
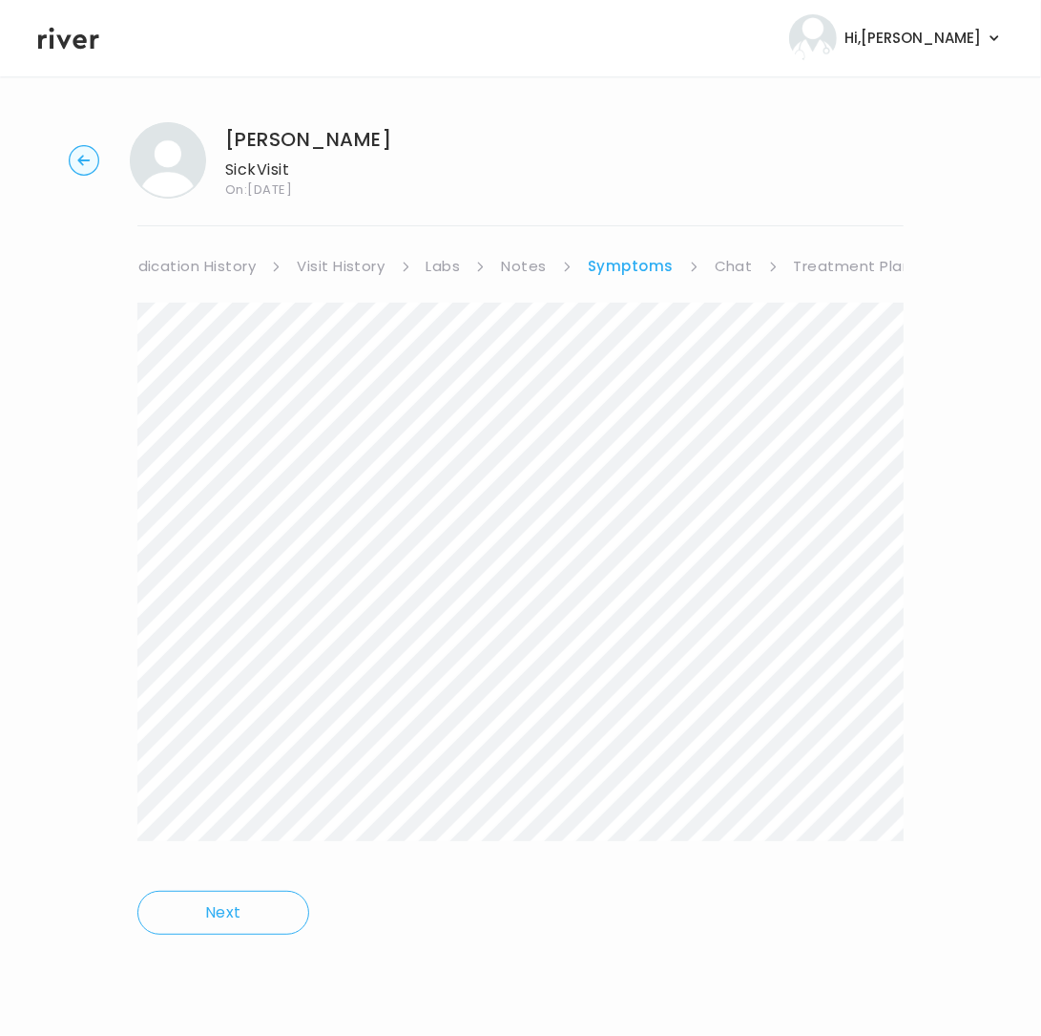
click at [881, 243] on div "THAYNA TEIXEIRA Sick Visit On: 21 Aug 2025 About Medical History Medication His…" at bounding box center [520, 542] width 1041 height 870
click at [871, 260] on link "Treatment Plan" at bounding box center [853, 266] width 118 height 27
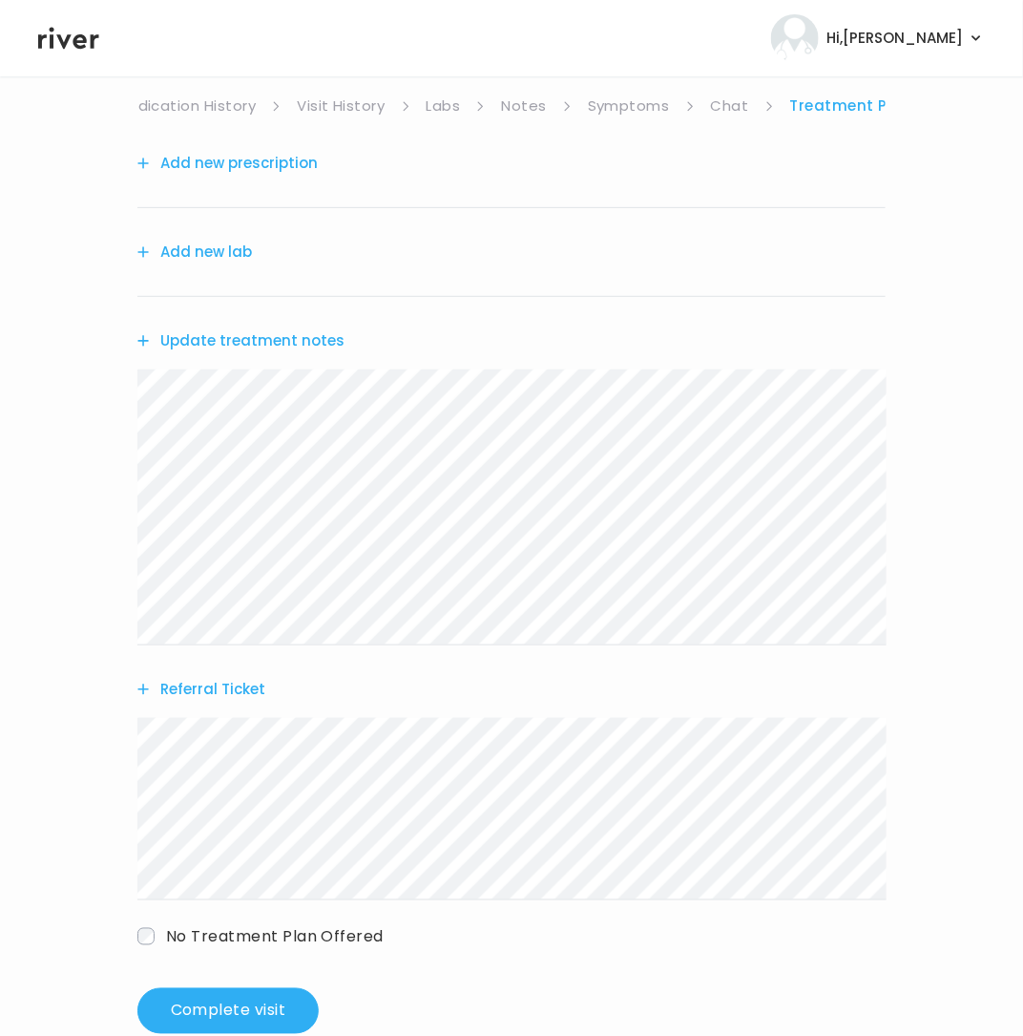
scroll to position [205, 0]
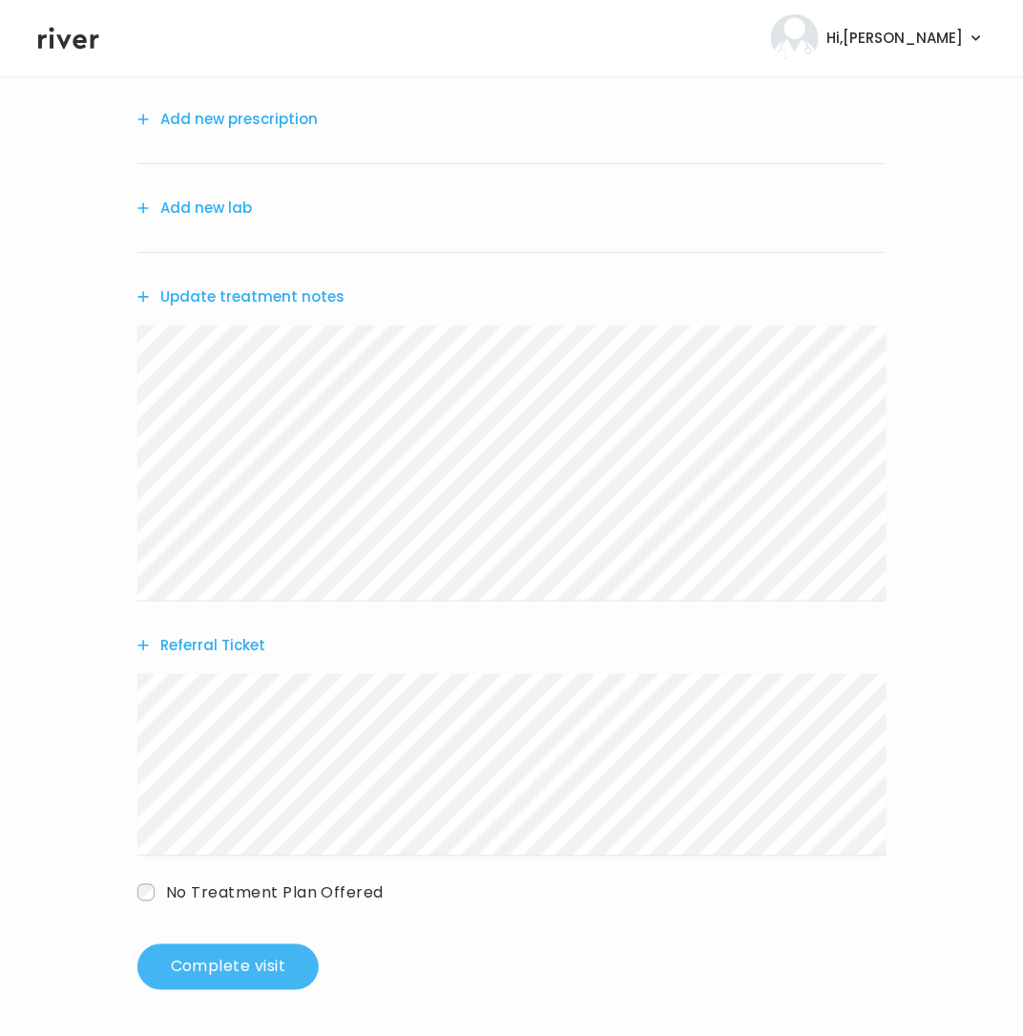
click at [300, 962] on button "Complete visit" at bounding box center [227, 967] width 181 height 46
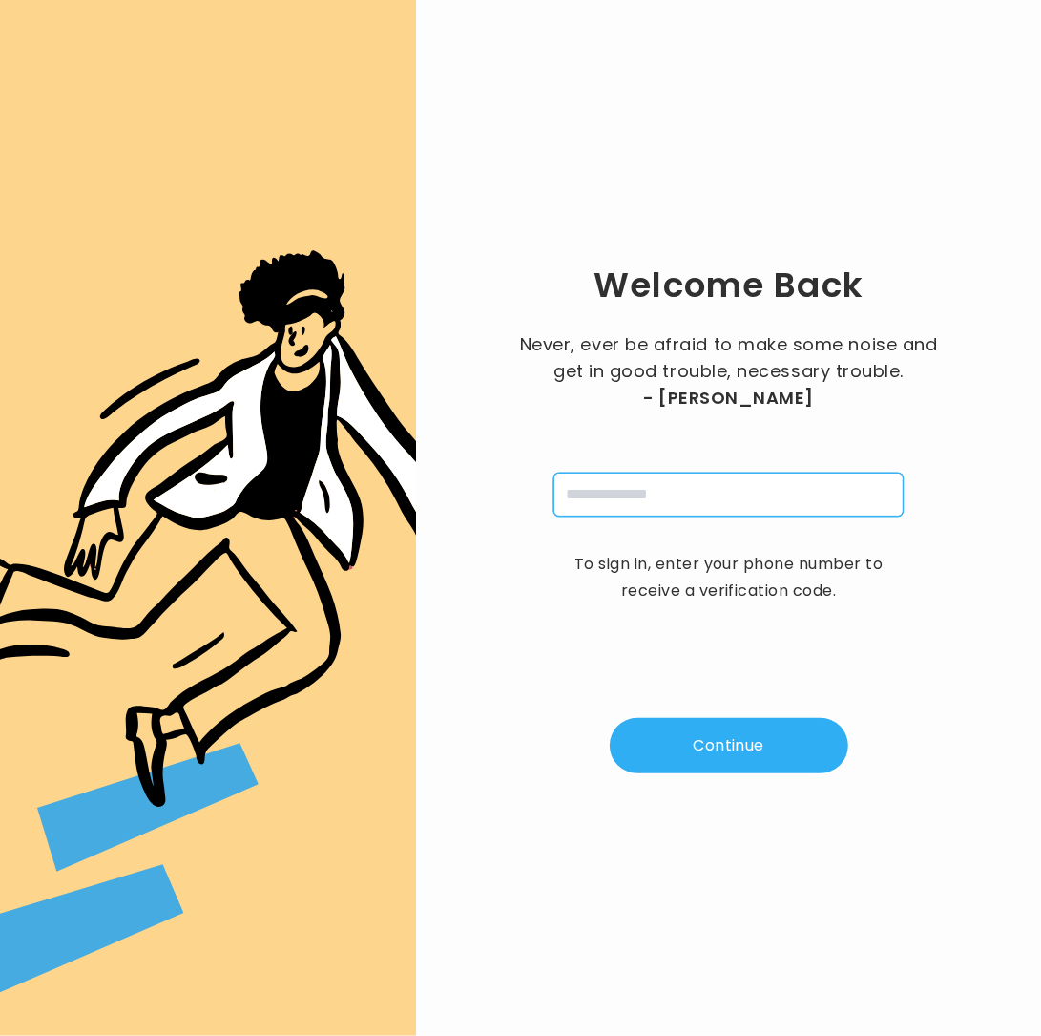
click at [775, 489] on input "tel" at bounding box center [729, 495] width 350 height 44
type input "**********"
drag, startPoint x: 688, startPoint y: 725, endPoint x: 704, endPoint y: 722, distance: 16.7
click at [690, 727] on button "Continue" at bounding box center [729, 745] width 239 height 55
type input "*"
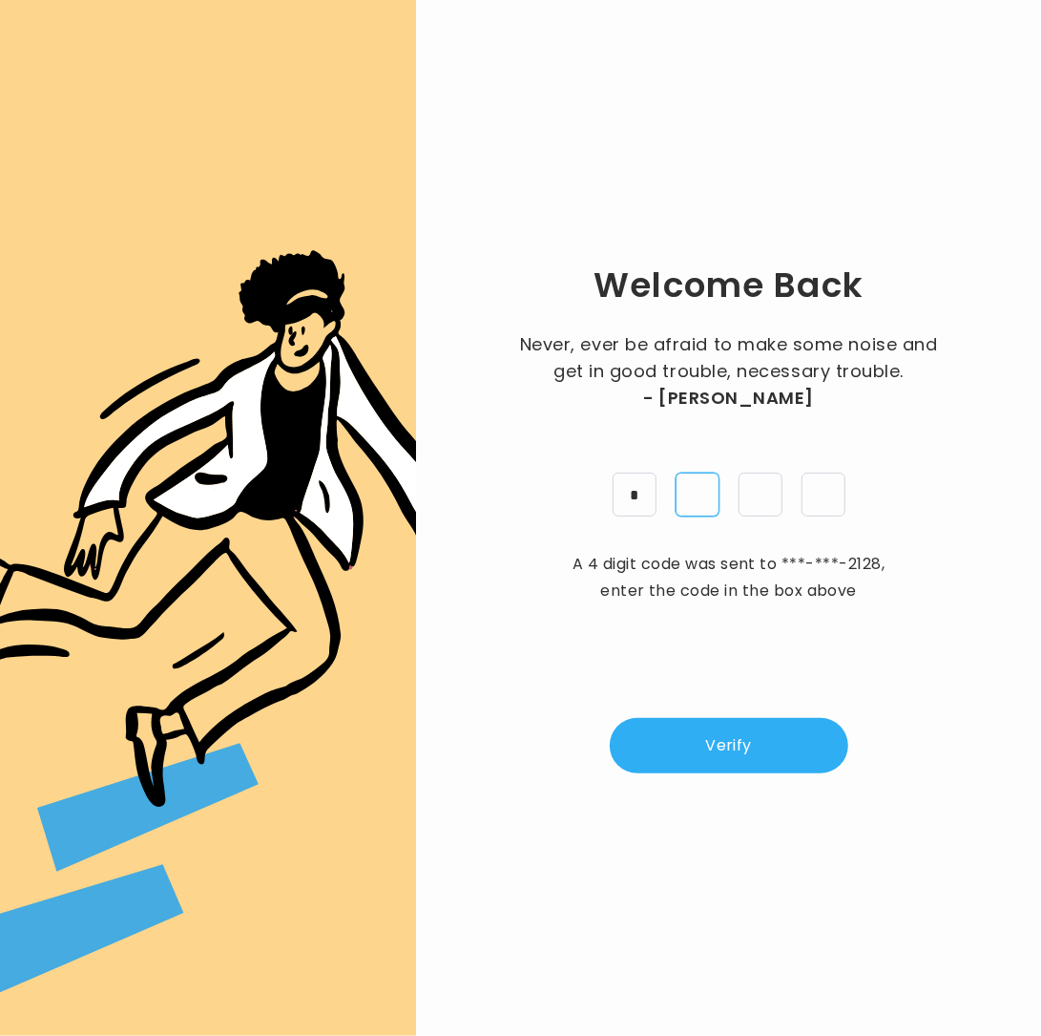
type input "*"
click at [681, 730] on button "Verify" at bounding box center [729, 745] width 239 height 55
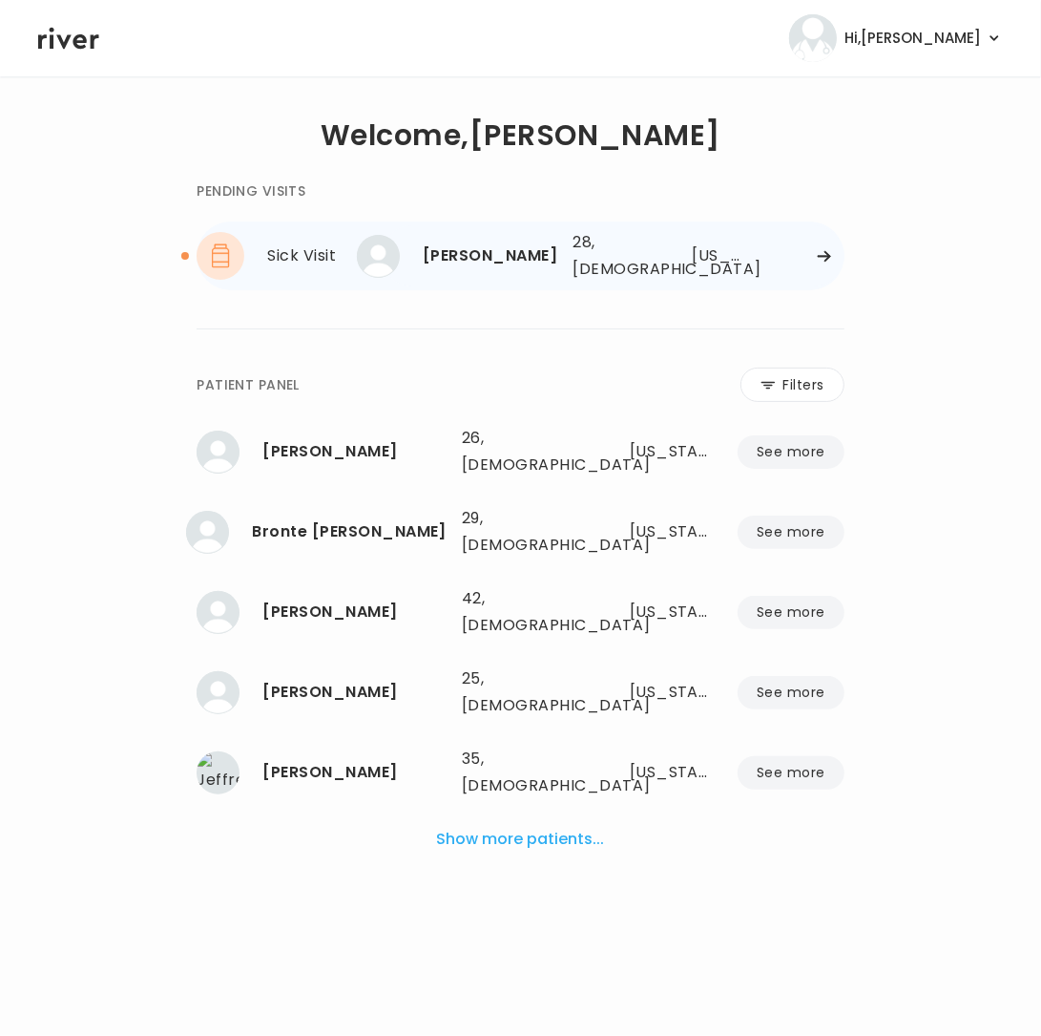
click at [561, 268] on div "THAYNA TEIXEIRA 28, Female See more 28, Female Georgia" at bounding box center [613, 255] width 462 height 61
